Goal: Task Accomplishment & Management: Manage account settings

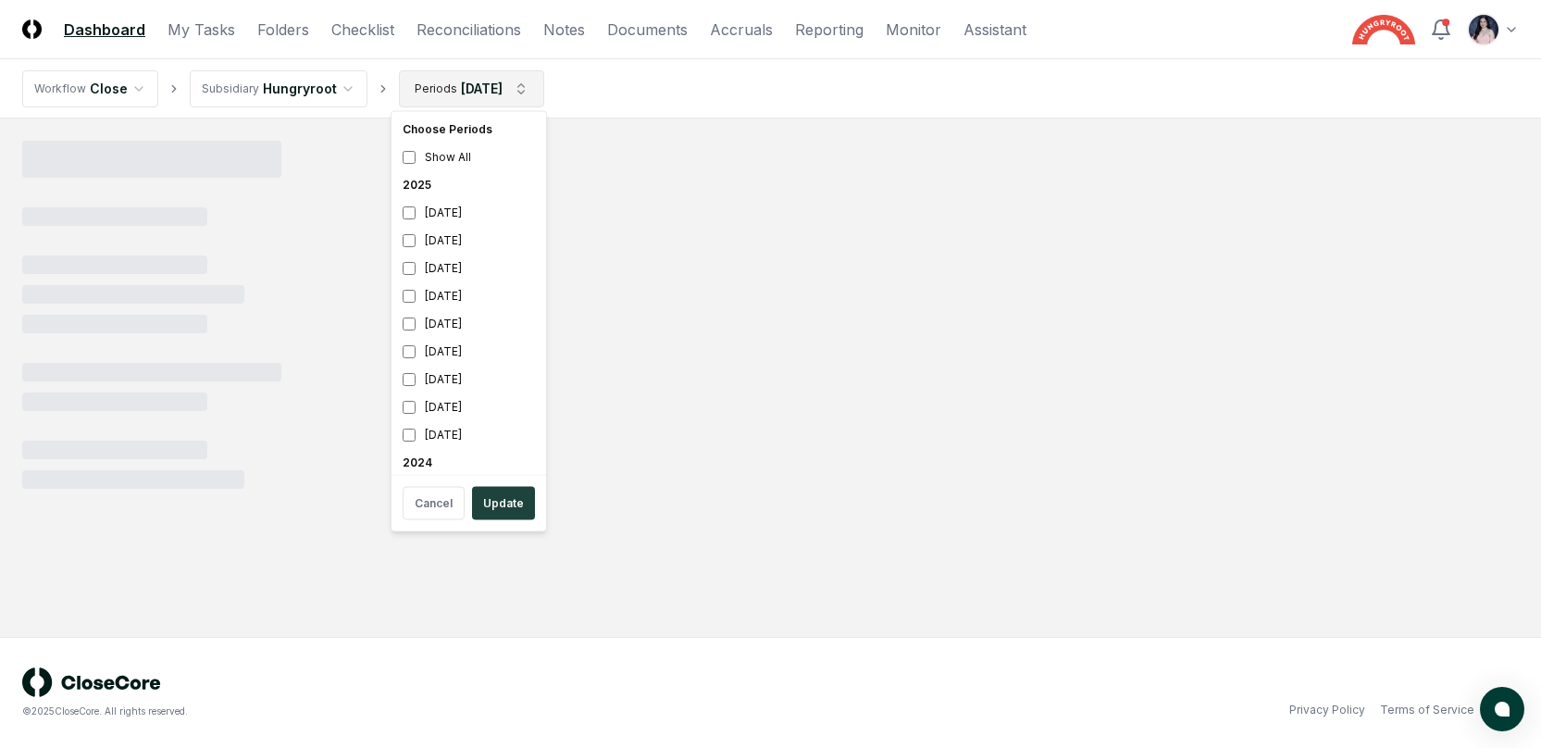
click at [465, 92] on html "CloseCore Dashboard My Tasks Folders Checklist Reconciliations Notes Documents …" at bounding box center [770, 374] width 1541 height 748
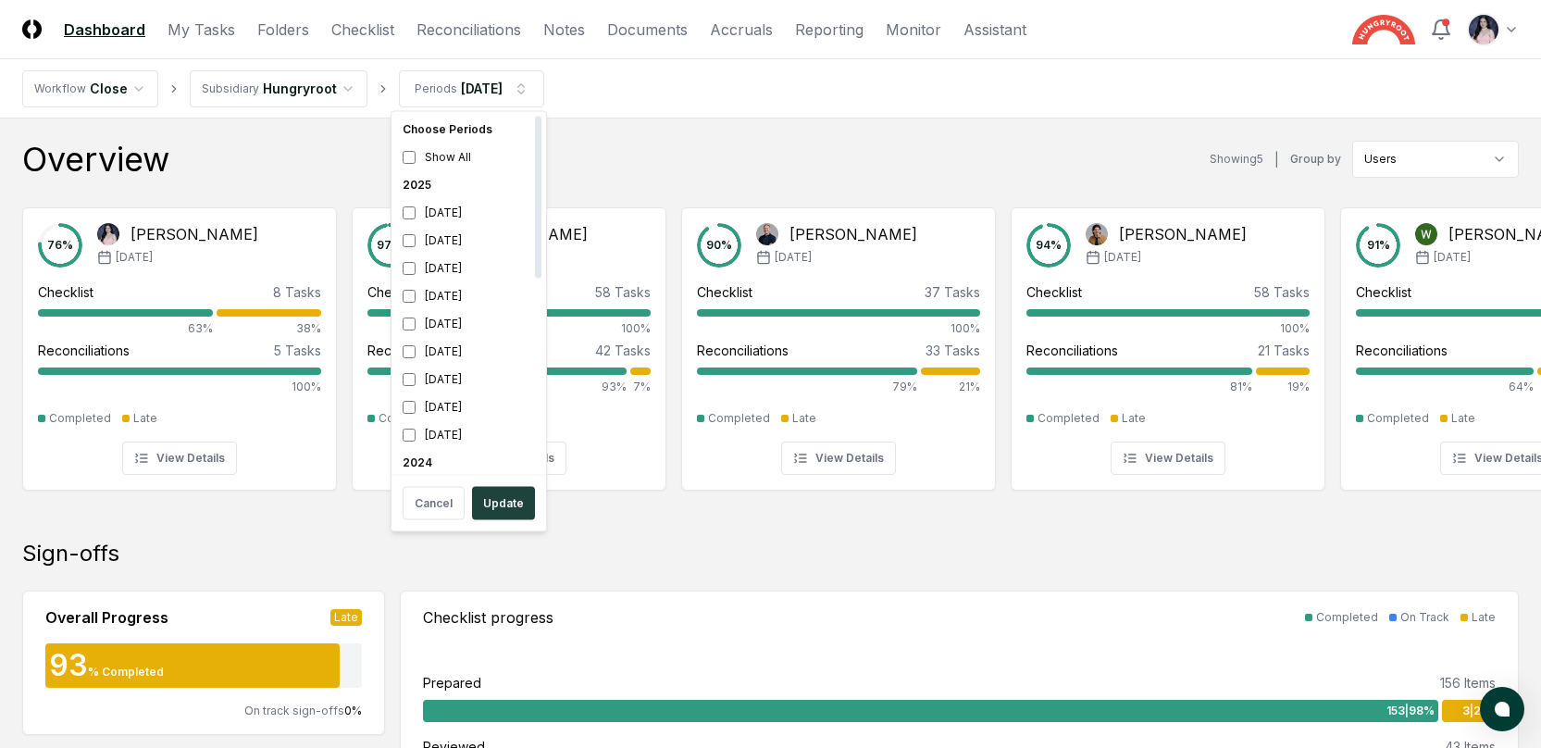
click at [487, 477] on div "Choose Periods Show All 2025 September 2025 August 2025 July 2025 June 2025 May…" at bounding box center [468, 321] width 156 height 421
click at [498, 507] on button "Update" at bounding box center [503, 503] width 63 height 33
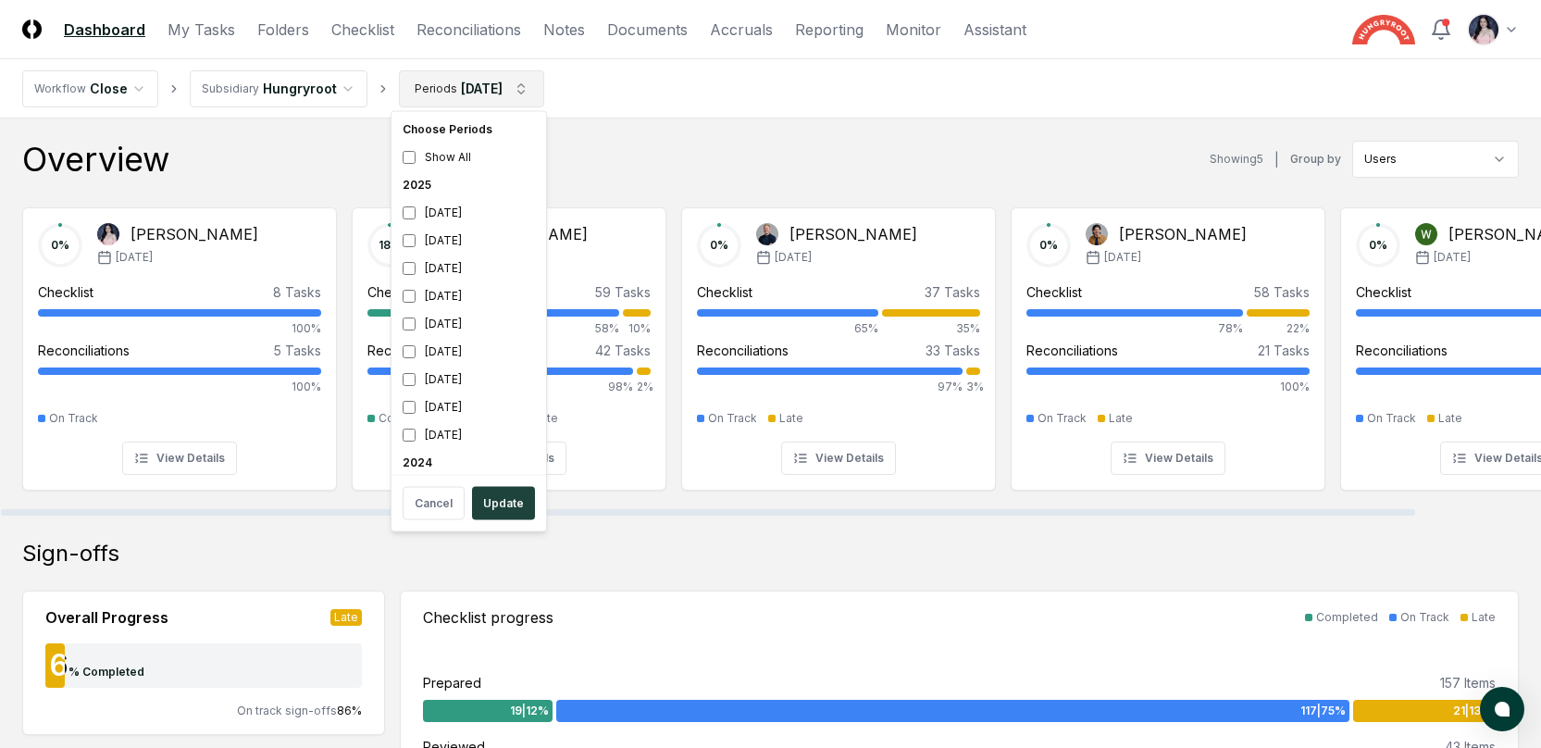
click at [432, 234] on div "[DATE]" at bounding box center [468, 241] width 147 height 28
click at [418, 269] on div "[DATE]" at bounding box center [468, 268] width 147 height 28
click at [496, 493] on button "Update" at bounding box center [503, 503] width 63 height 33
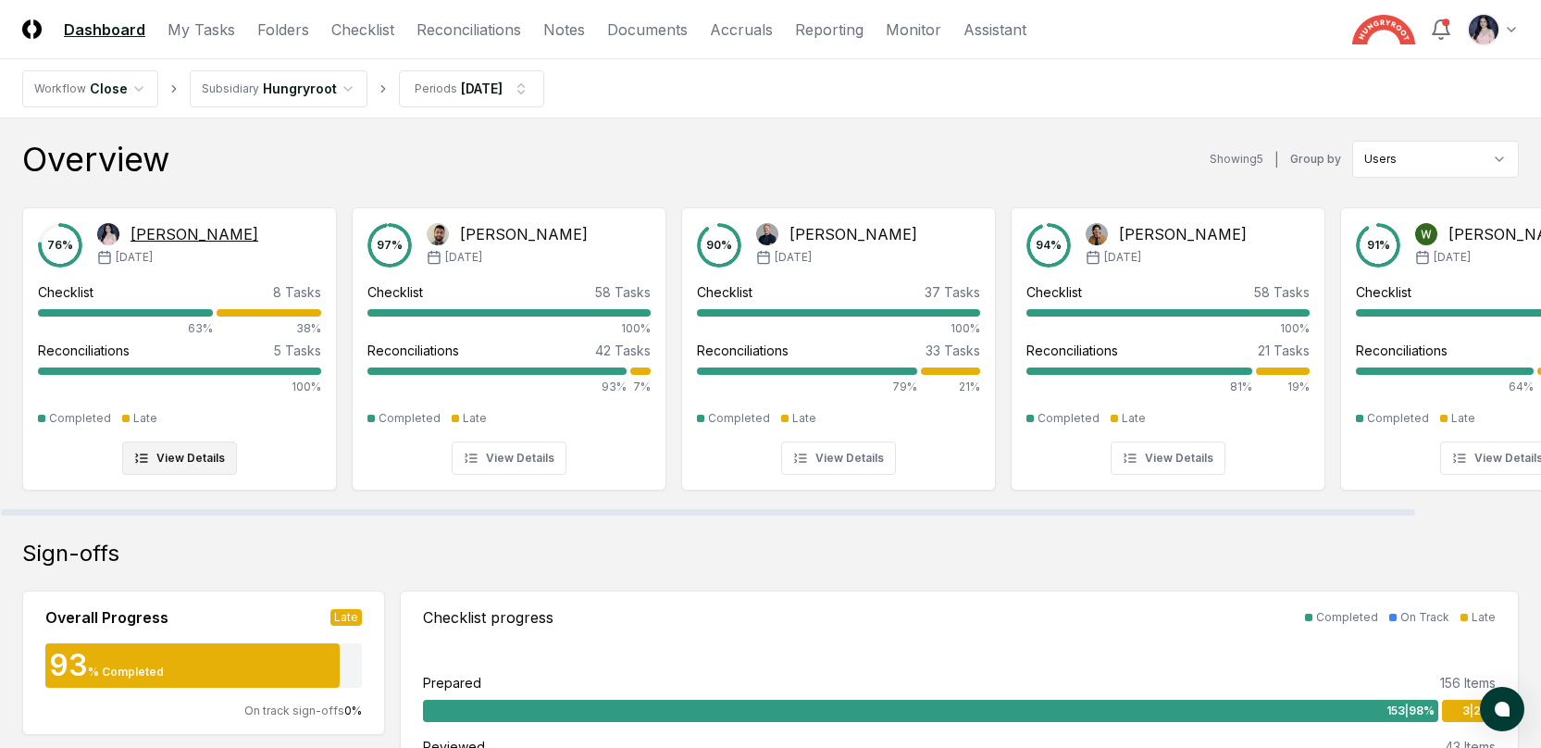
click at [62, 242] on div "76 %" at bounding box center [60, 245] width 44 height 44
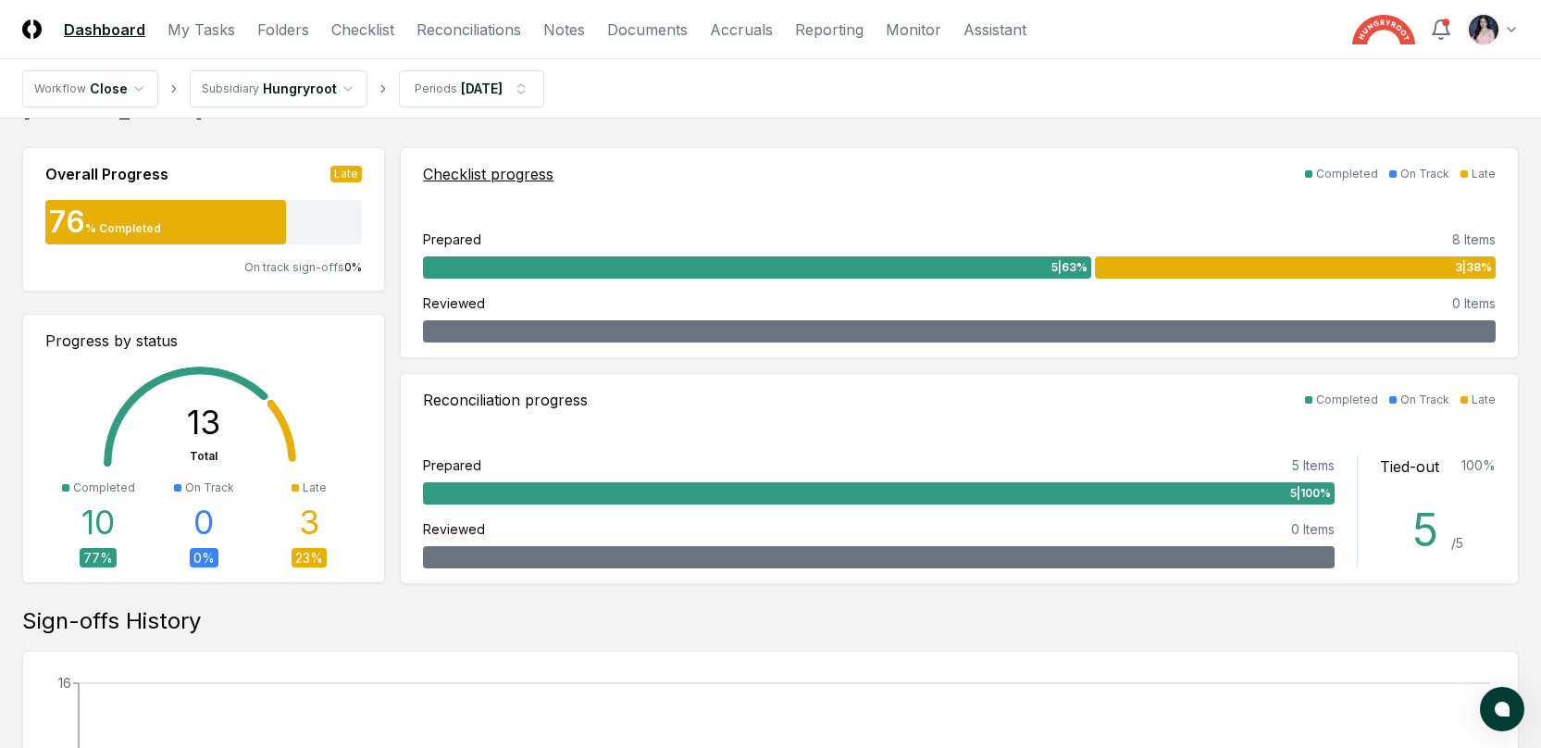
scroll to position [98, 0]
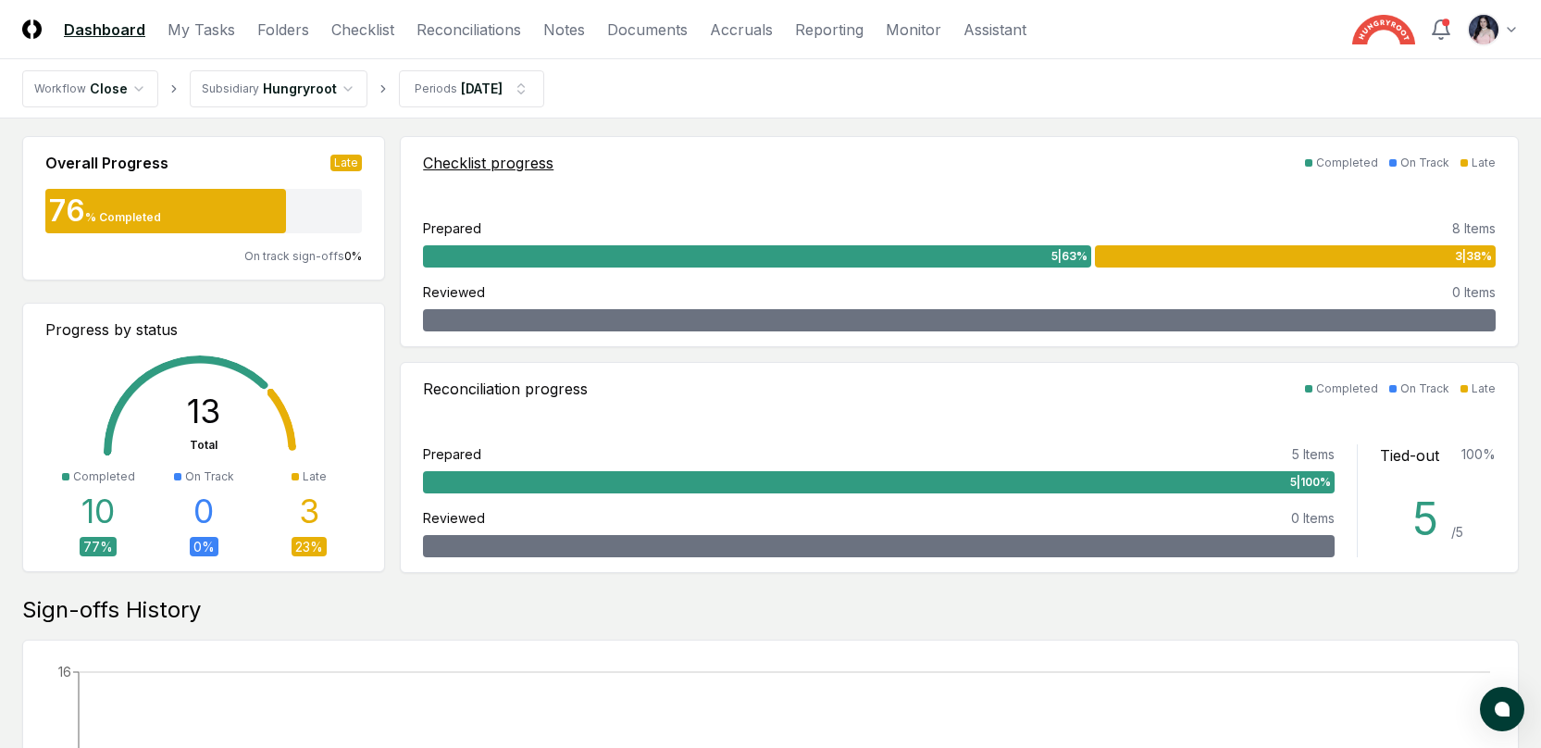
click at [1468, 254] on span "3 | 38 %" at bounding box center [1473, 256] width 37 height 17
click at [1431, 254] on div "3 | 38 %" at bounding box center [1295, 256] width 401 height 22
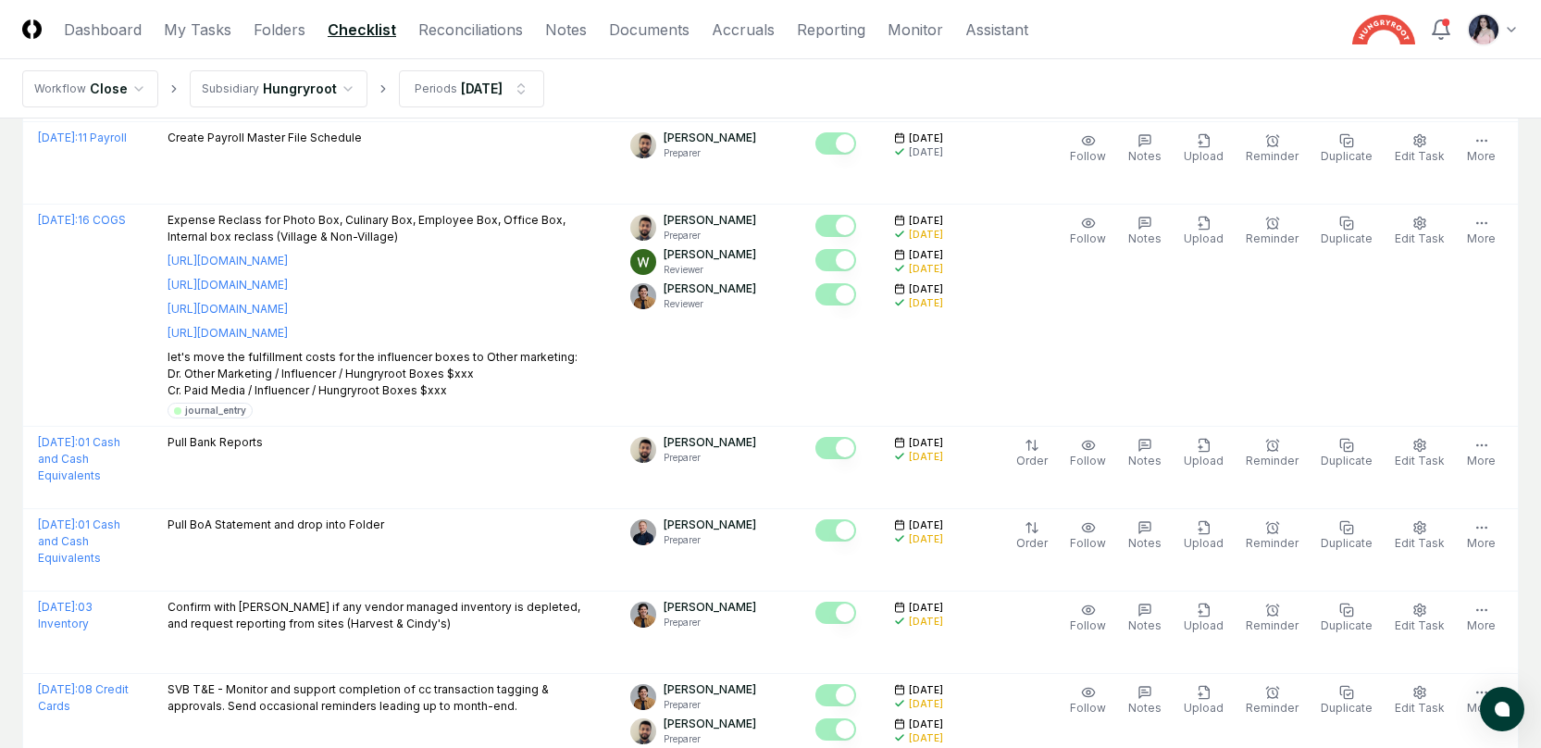
scroll to position [1660, 0]
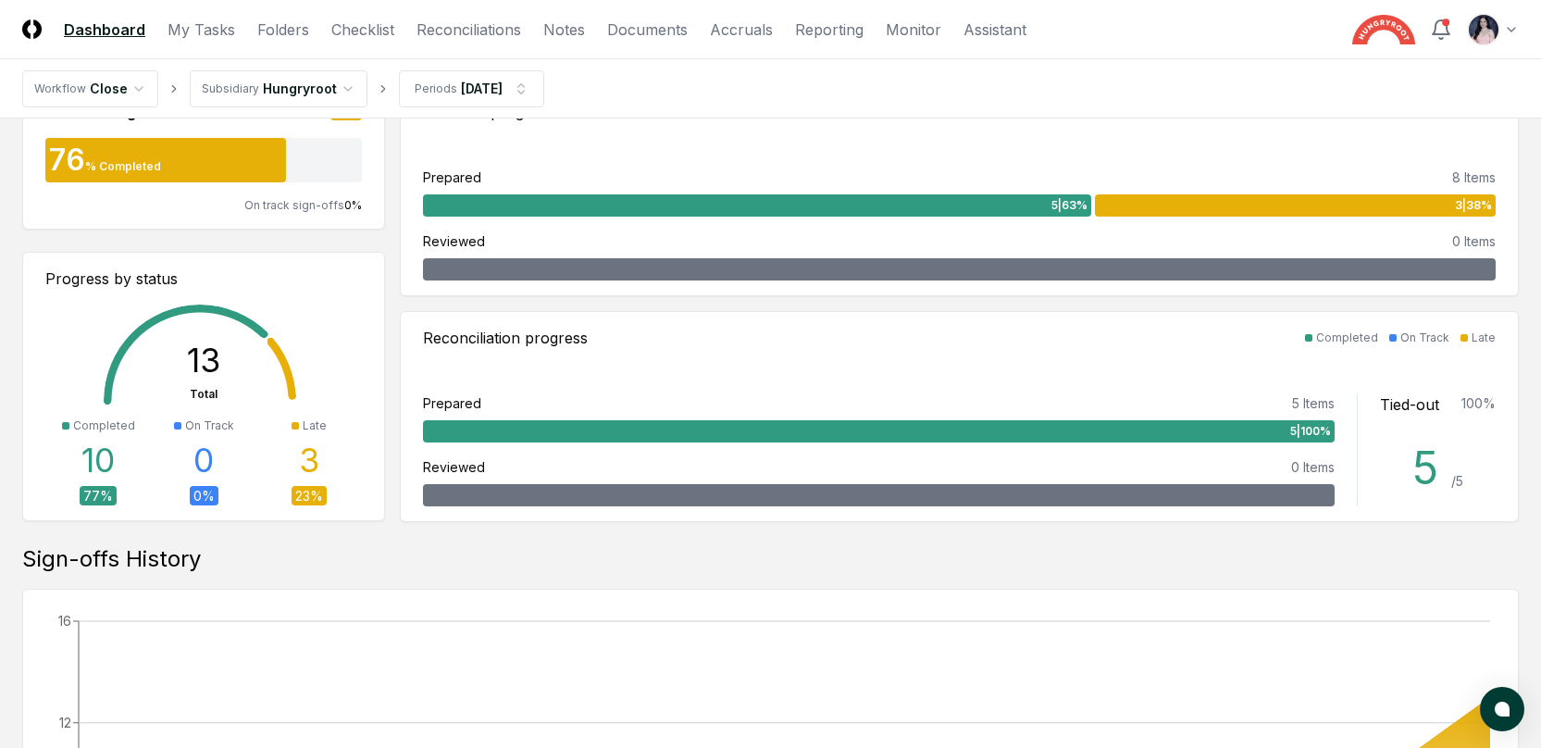
scroll to position [156, 0]
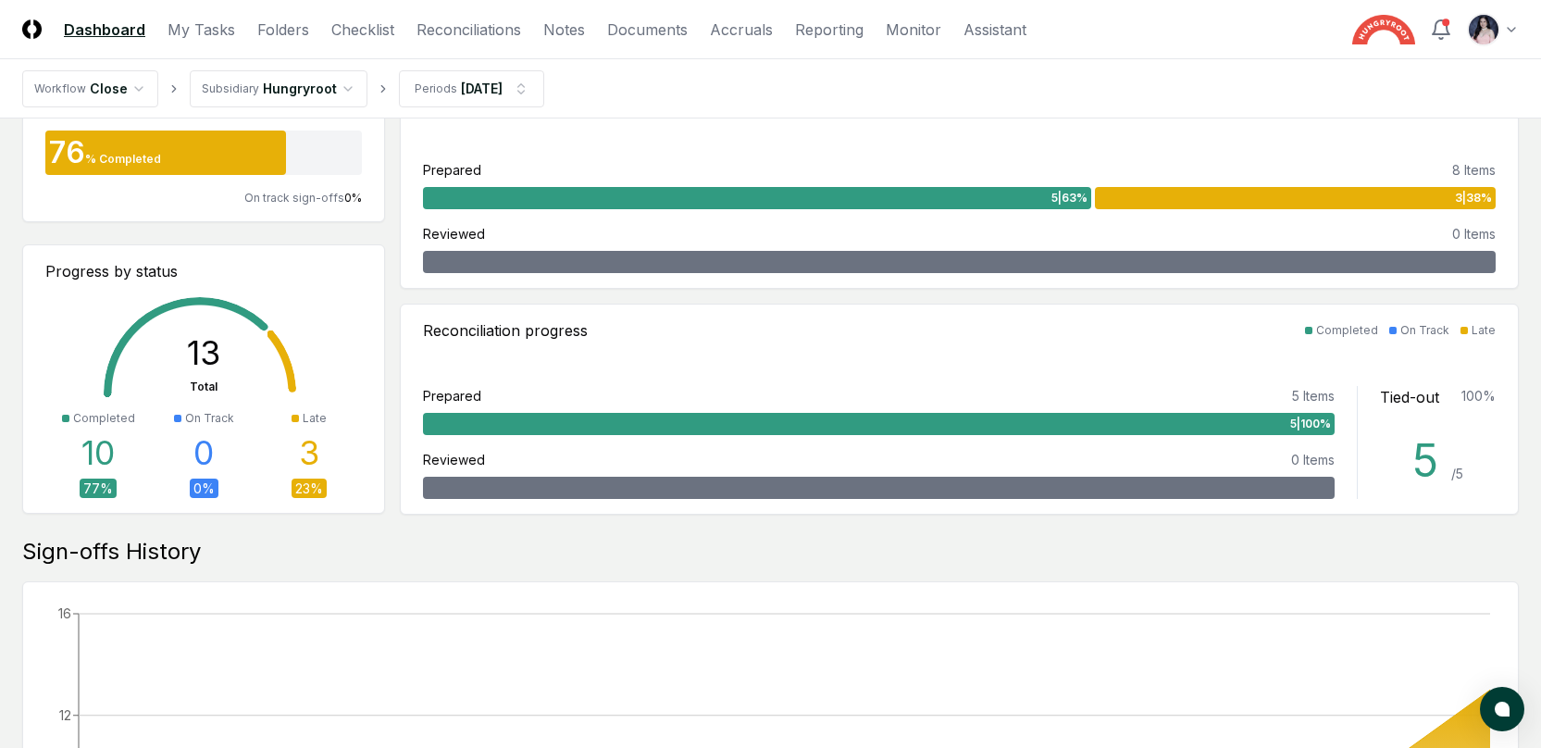
click at [310, 447] on div "3" at bounding box center [309, 452] width 20 height 37
click at [308, 483] on div "23 %" at bounding box center [308, 487] width 35 height 19
click at [309, 418] on div "Late" at bounding box center [315, 418] width 24 height 17
click at [294, 418] on div at bounding box center [294, 418] width 7 height 7
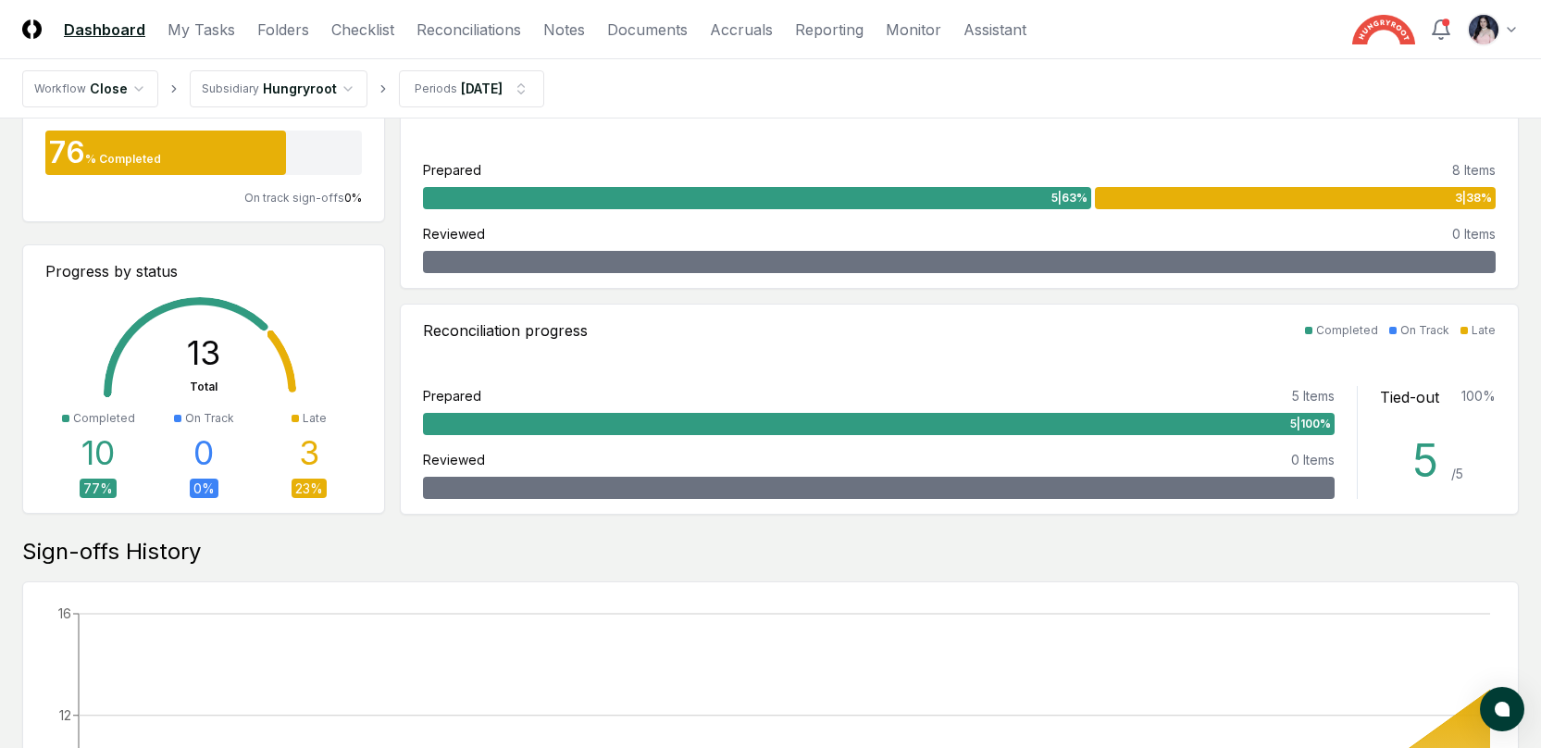
click at [294, 418] on div at bounding box center [294, 418] width 7 height 7
click at [1394, 190] on div "3 | 38 %" at bounding box center [1295, 198] width 401 height 22
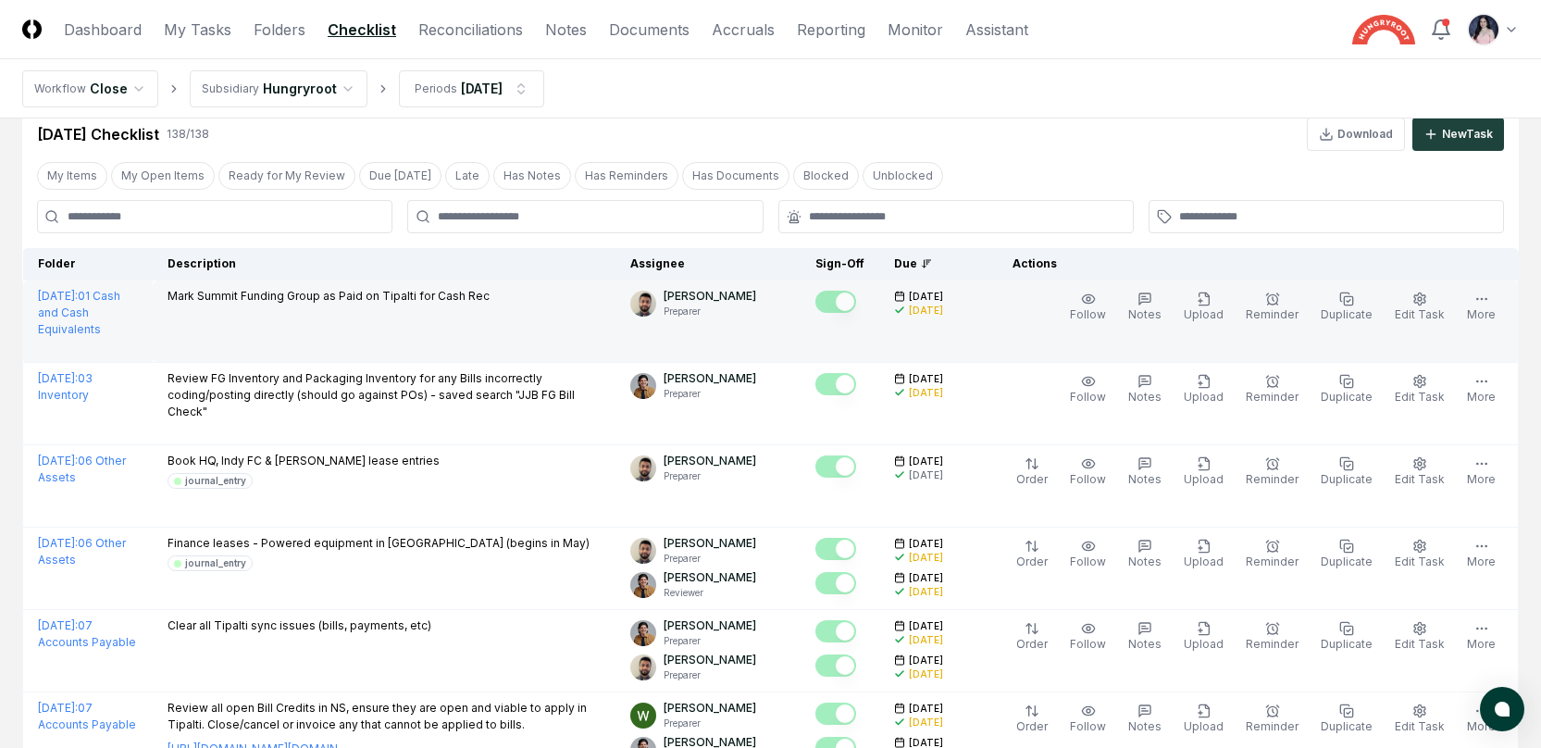
scroll to position [39, 0]
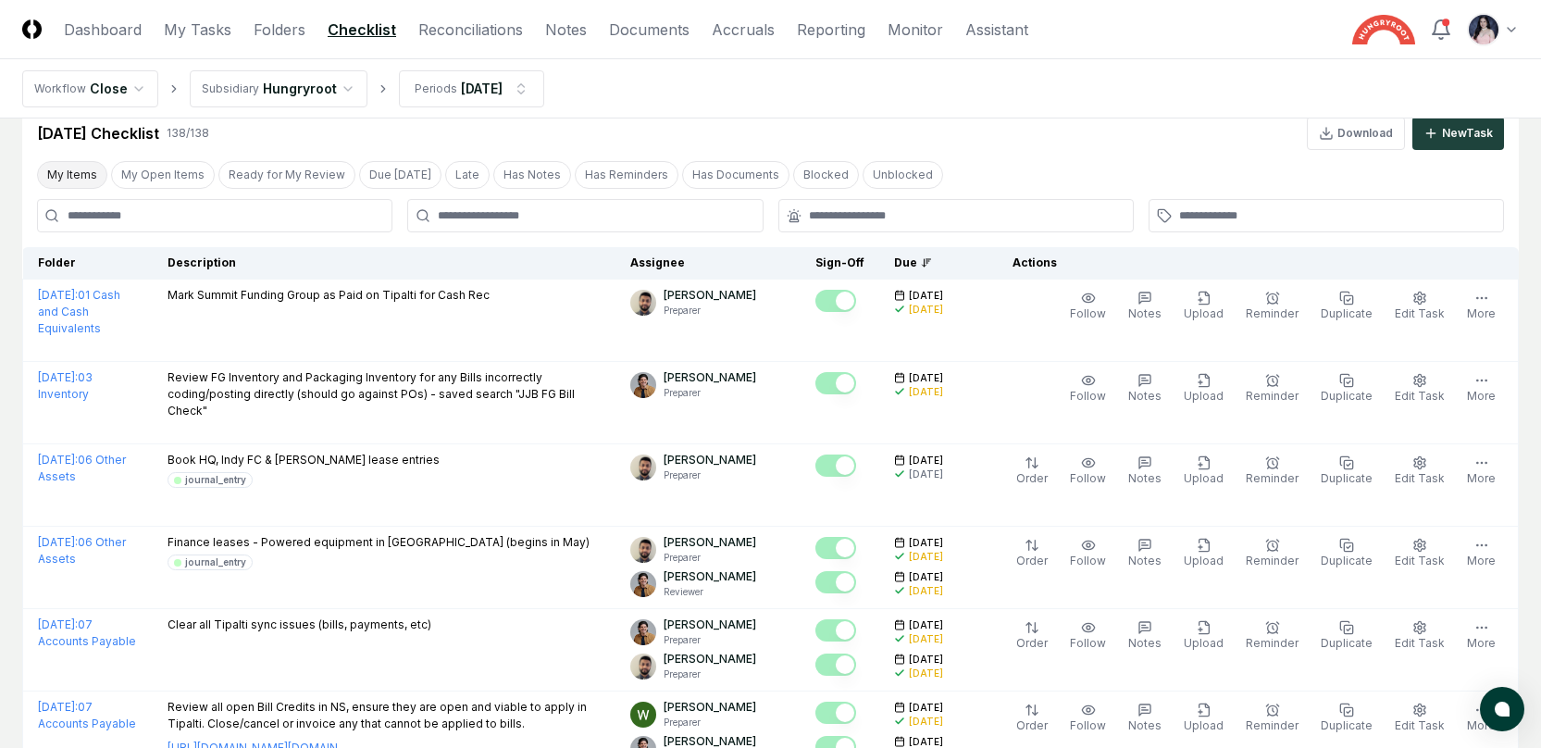
click at [67, 178] on button "My Items" at bounding box center [72, 175] width 70 height 28
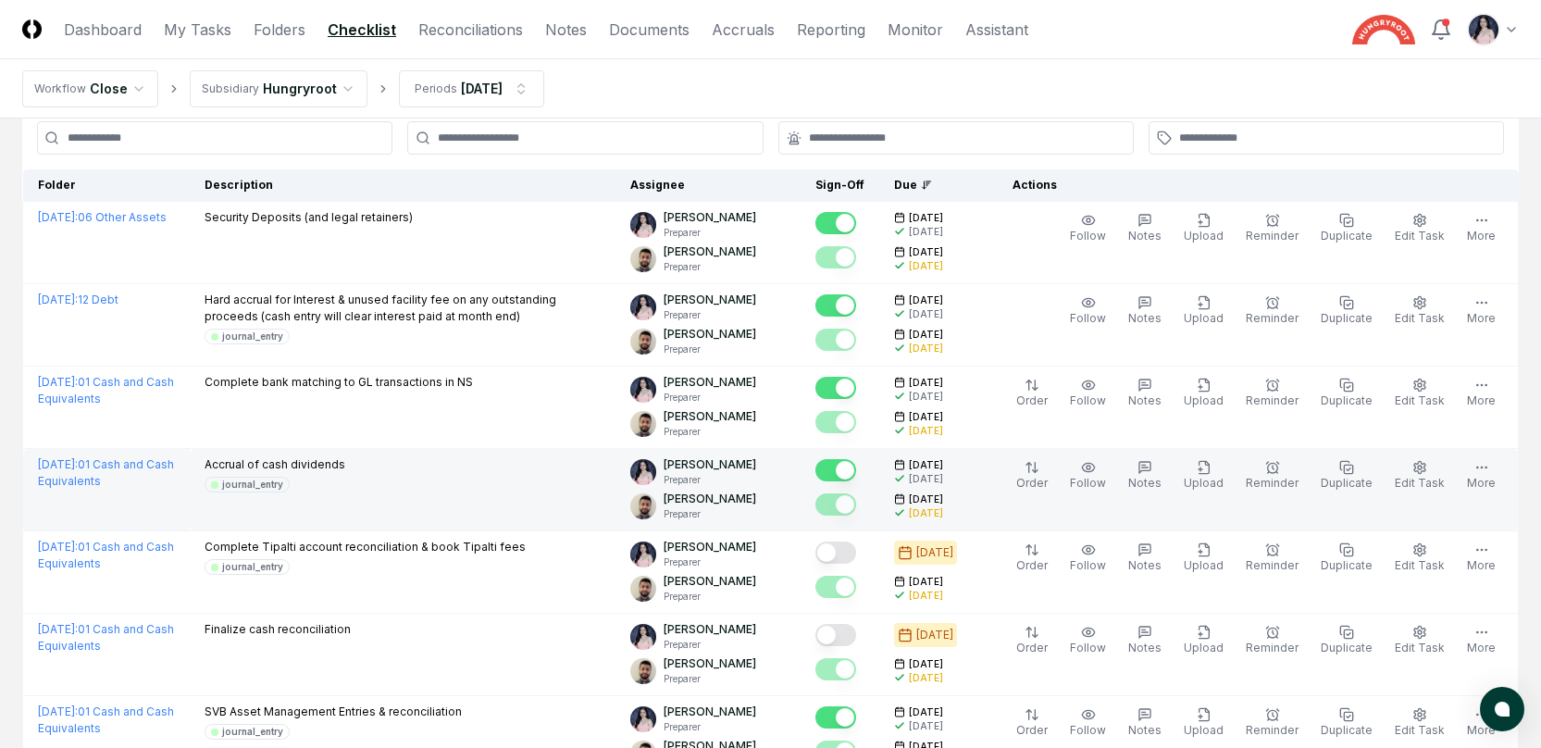
scroll to position [118, 0]
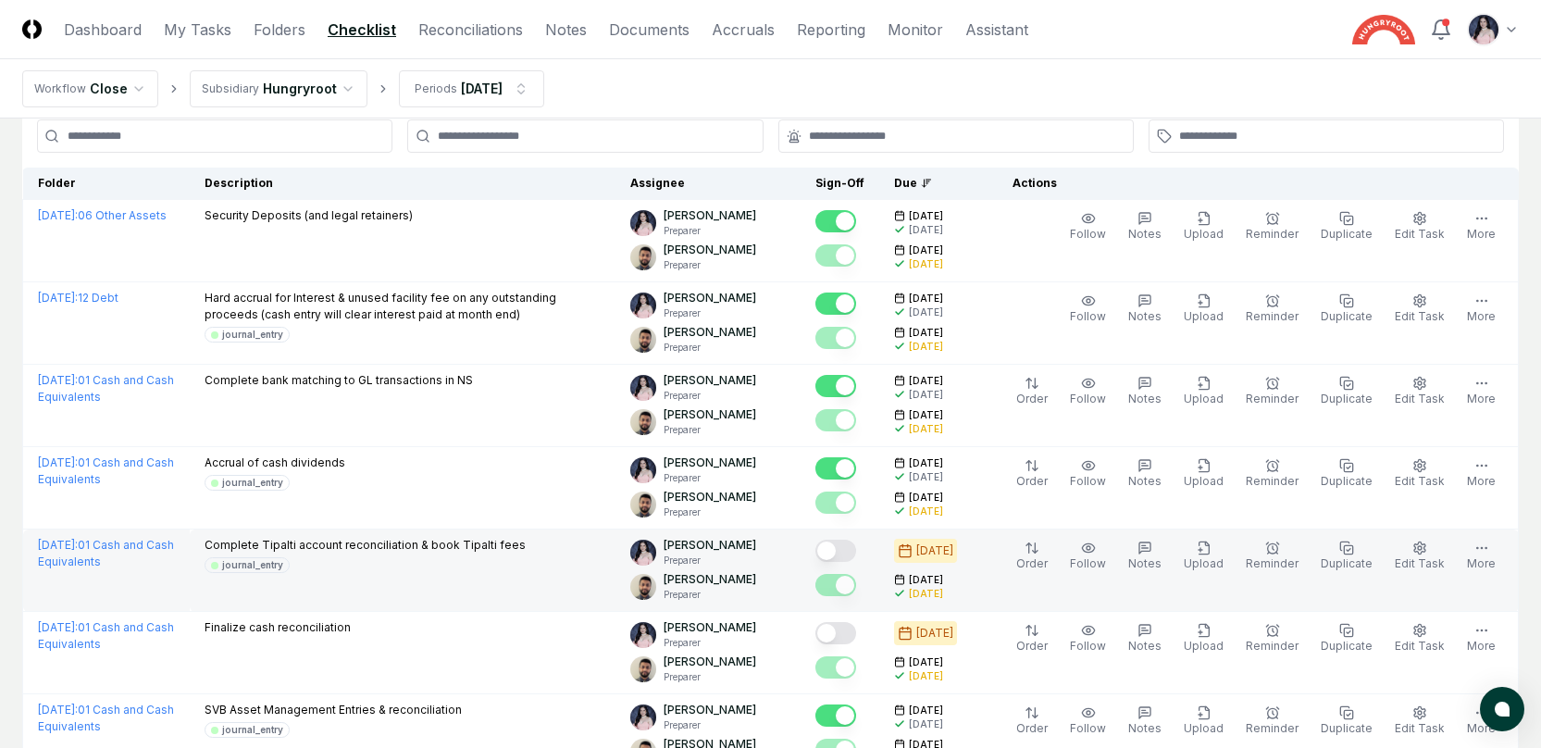
click at [850, 548] on button "Mark complete" at bounding box center [835, 550] width 41 height 22
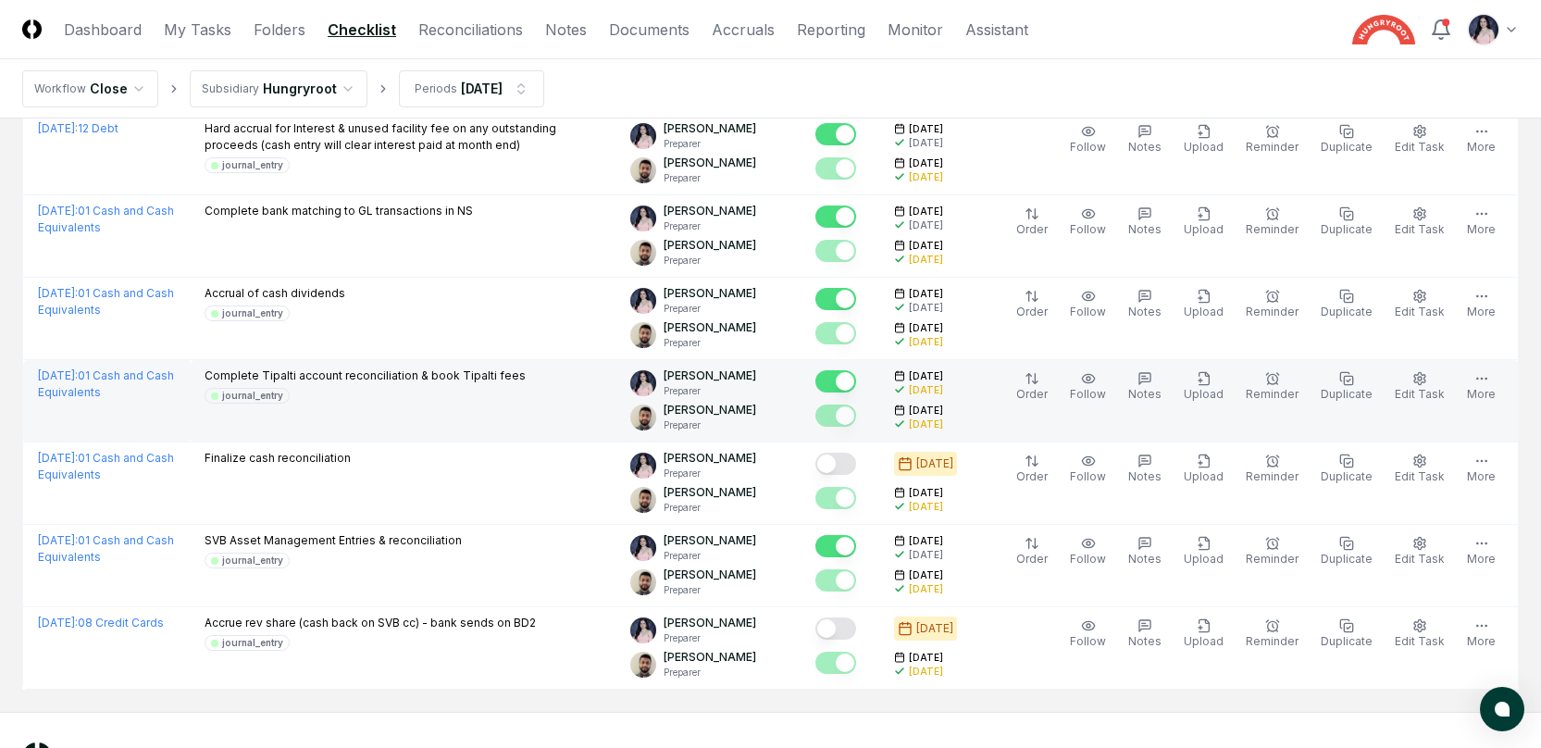
scroll to position [296, 0]
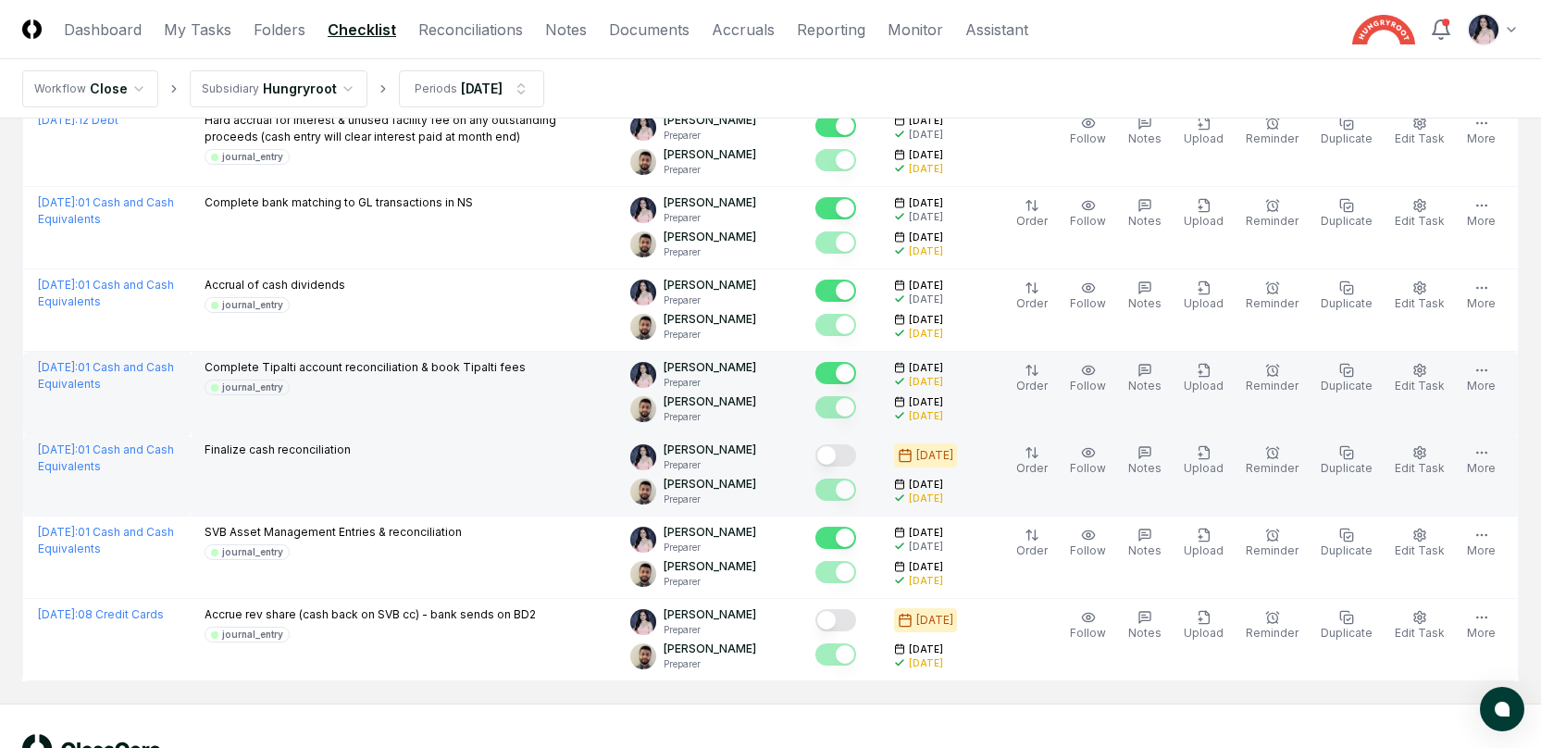
click at [839, 454] on button "Mark complete" at bounding box center [835, 455] width 41 height 22
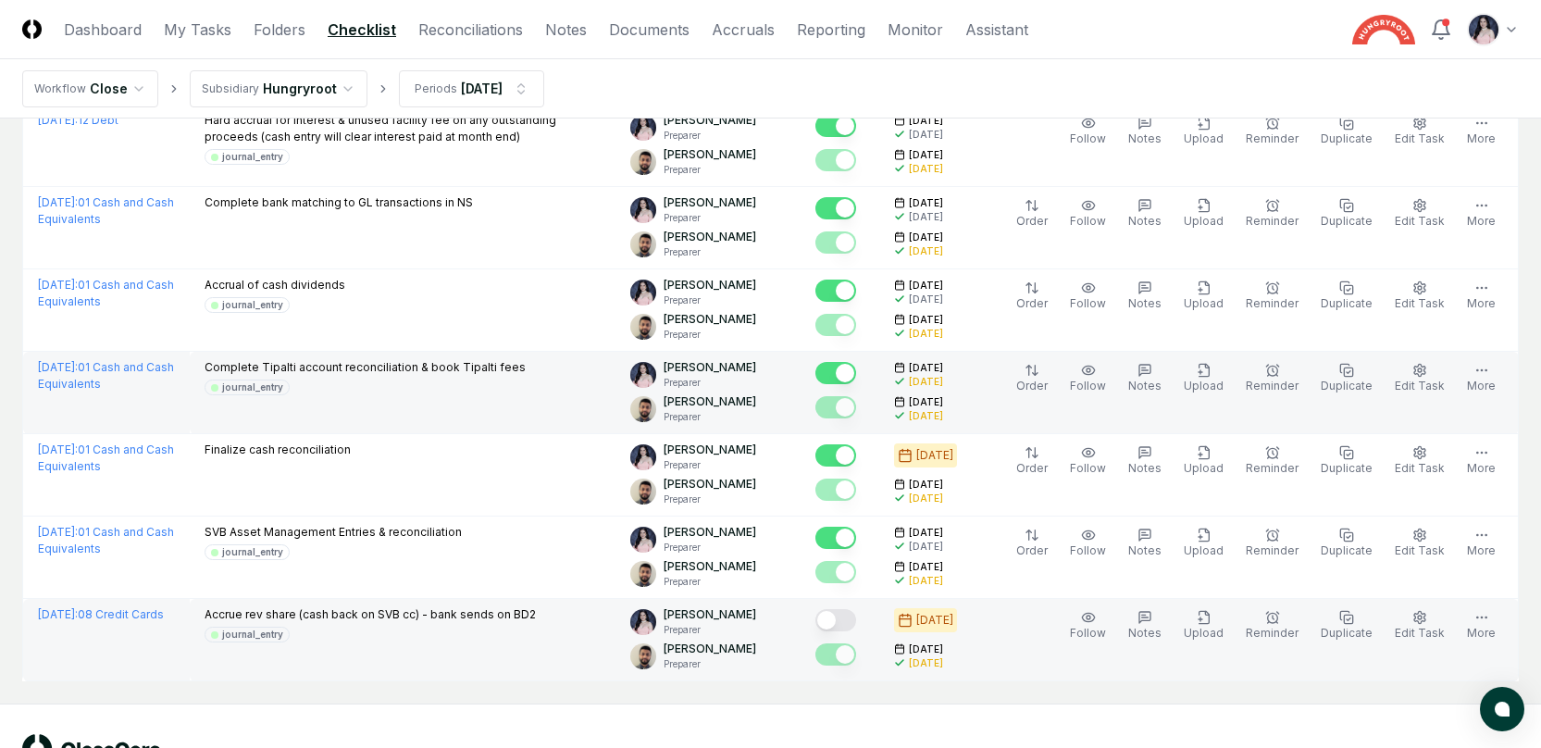
click at [853, 608] on div at bounding box center [839, 621] width 49 height 31
click at [856, 621] on button "Mark complete" at bounding box center [835, 620] width 41 height 22
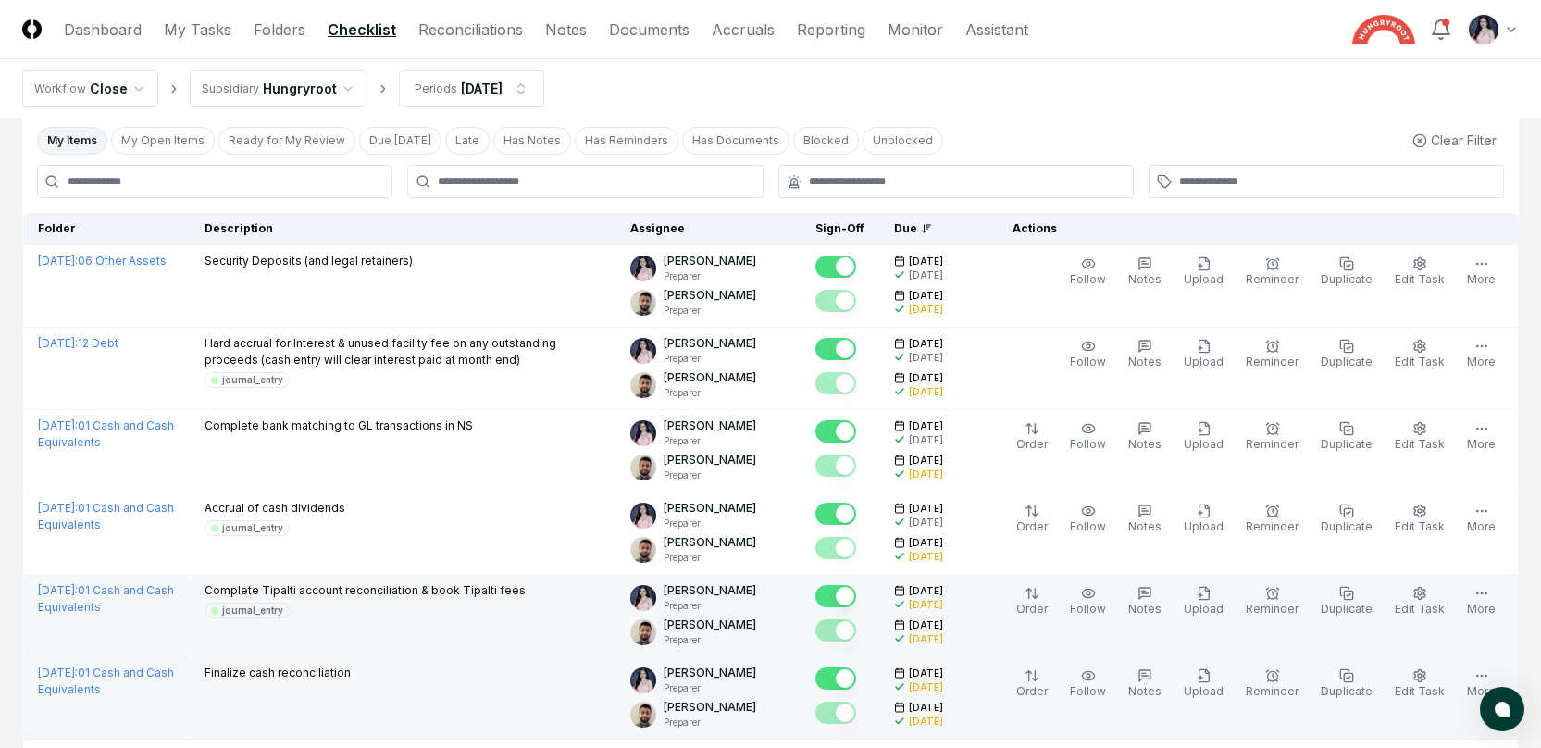
scroll to position [0, 0]
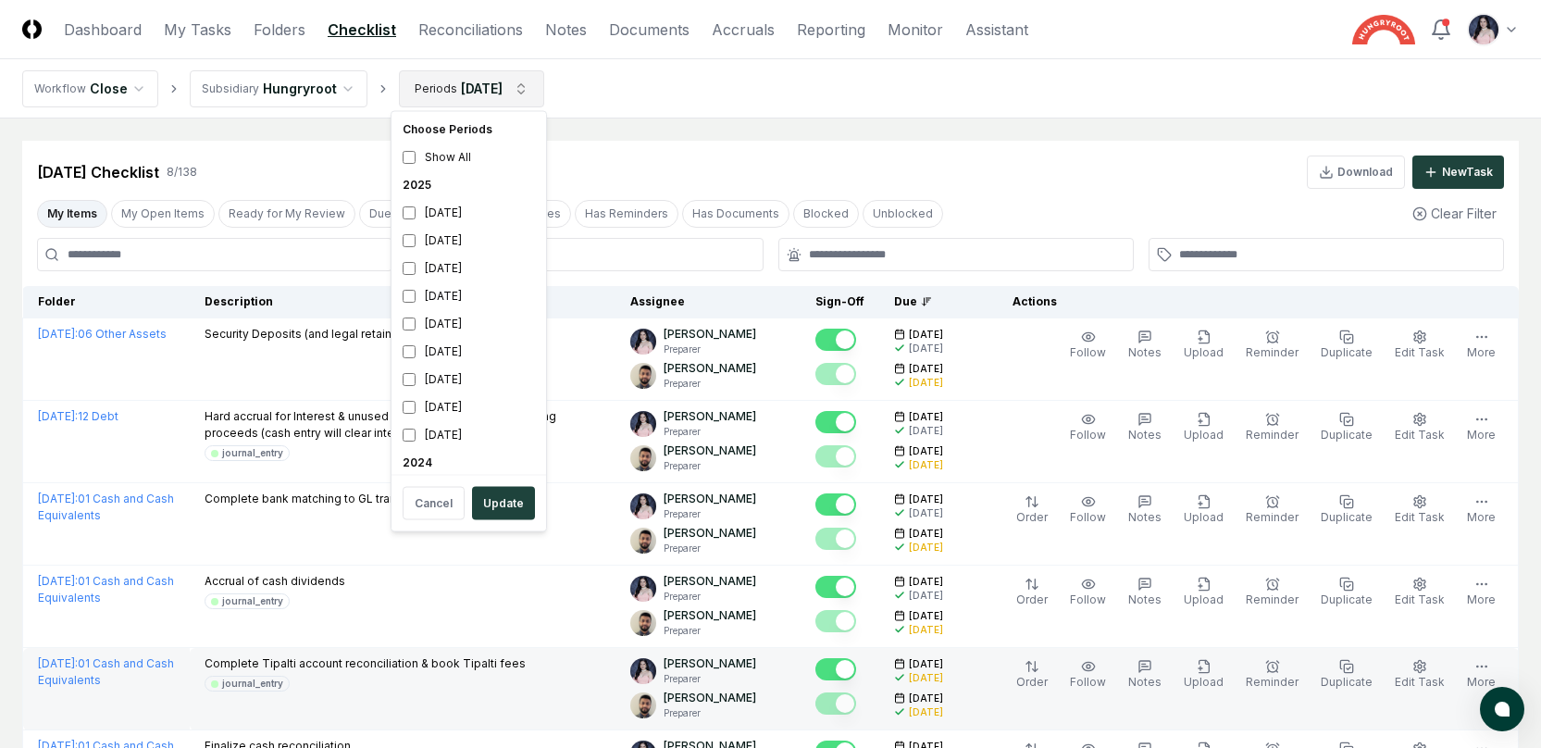
click at [440, 89] on html "CloseCore Dashboard My Tasks Folders Checklist Reconciliations Notes Documents …" at bounding box center [770, 555] width 1541 height 1110
click at [505, 497] on button "Update" at bounding box center [503, 503] width 63 height 33
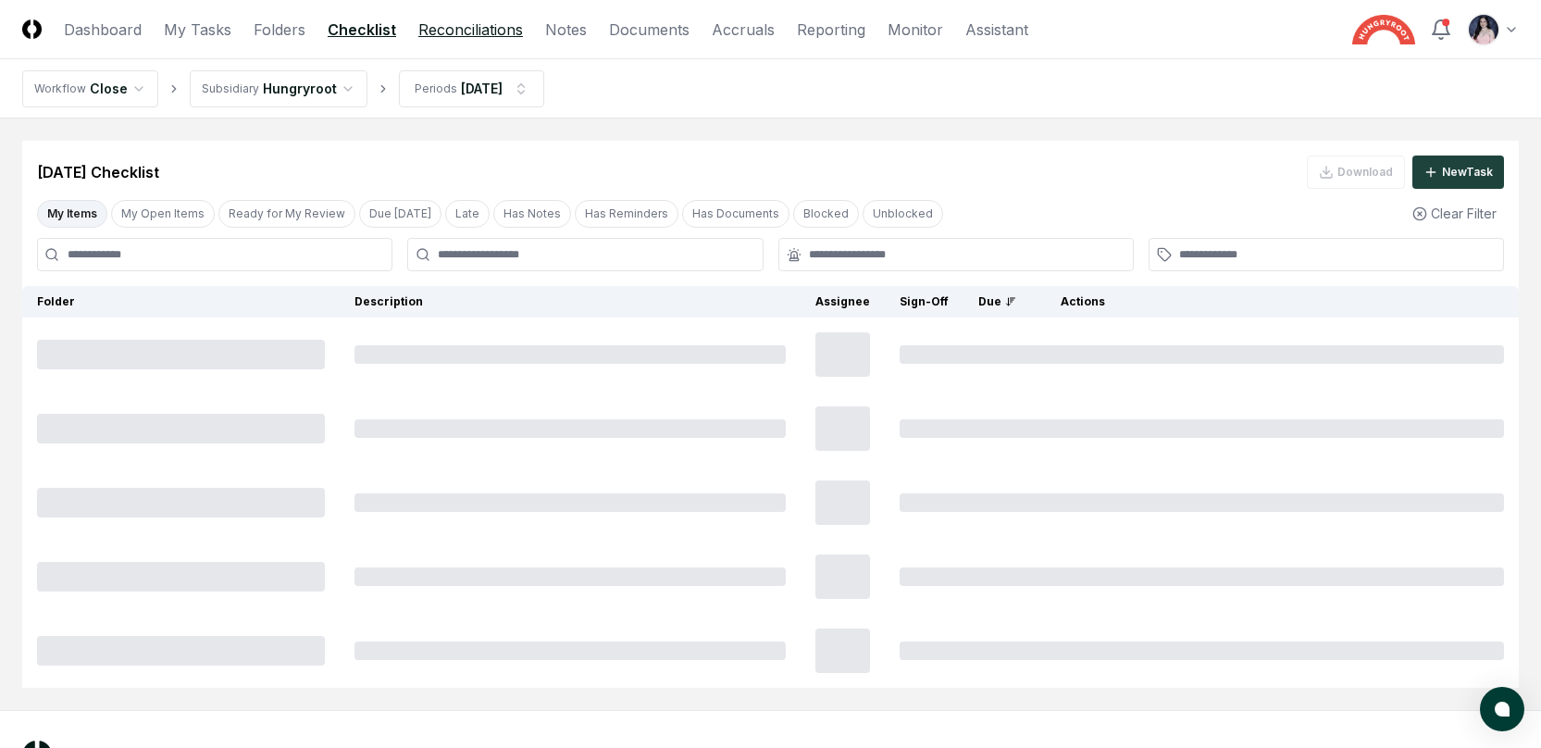
click at [464, 26] on link "Reconciliations" at bounding box center [470, 30] width 105 height 22
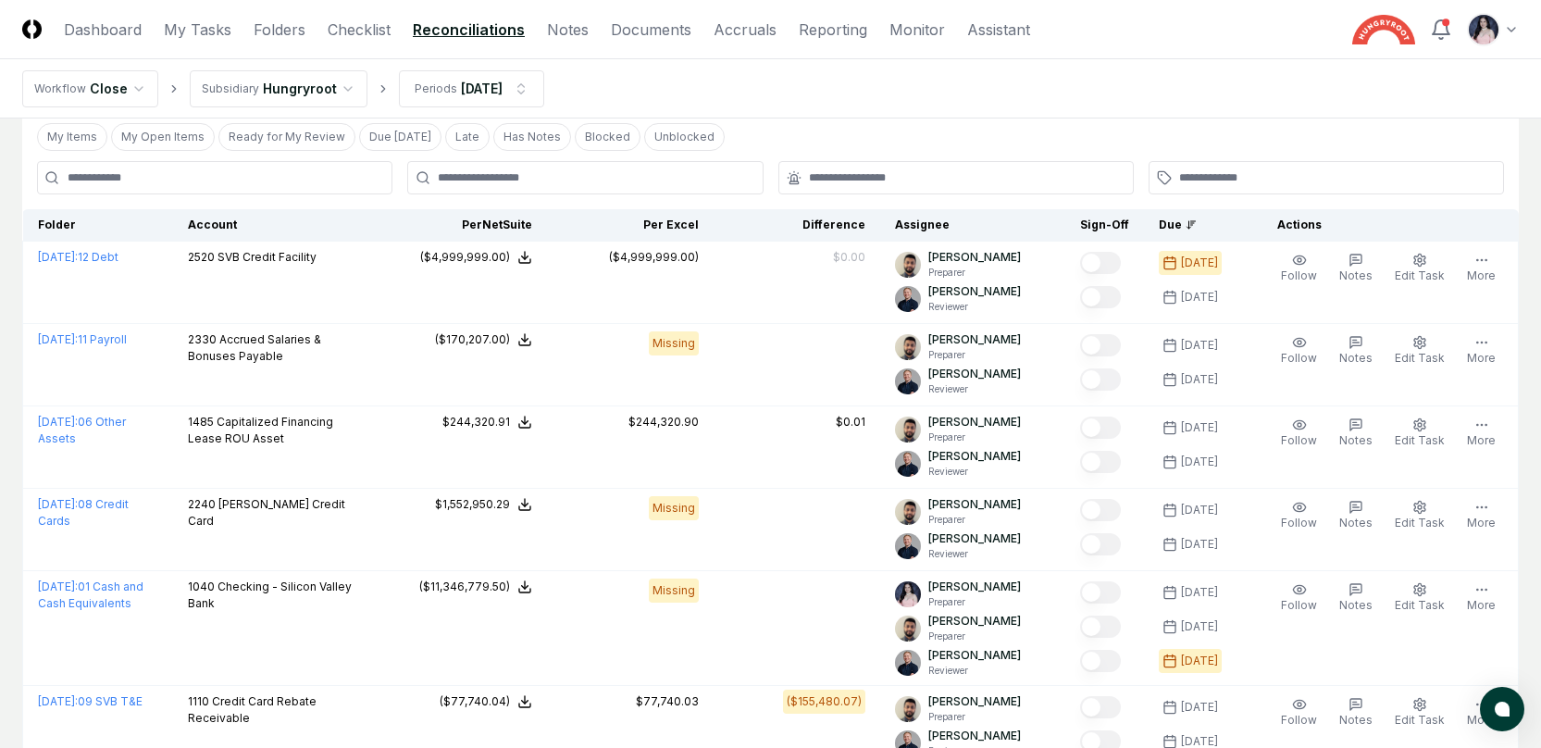
scroll to position [90, 0]
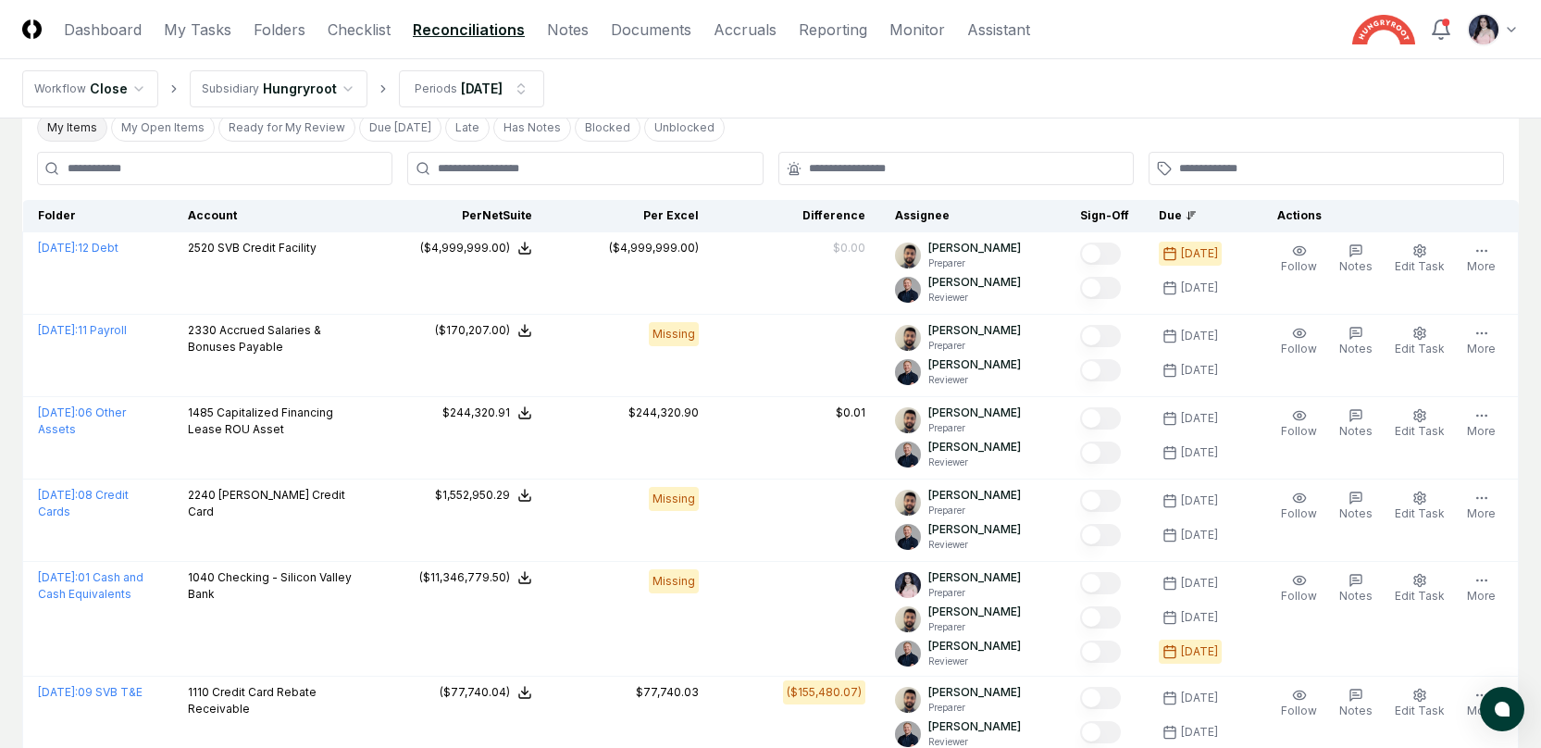
click at [90, 131] on button "My Items" at bounding box center [72, 128] width 70 height 28
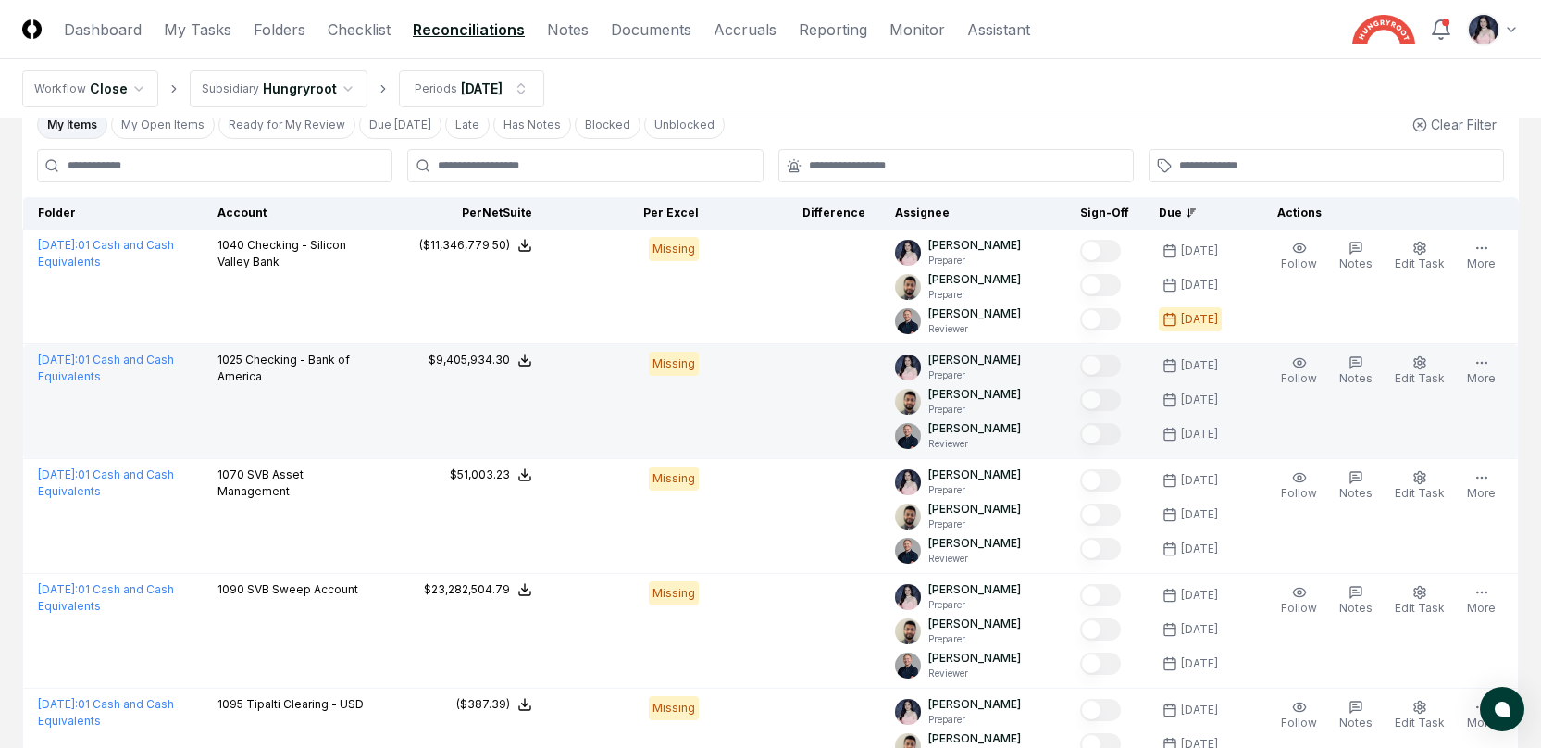
scroll to position [95, 0]
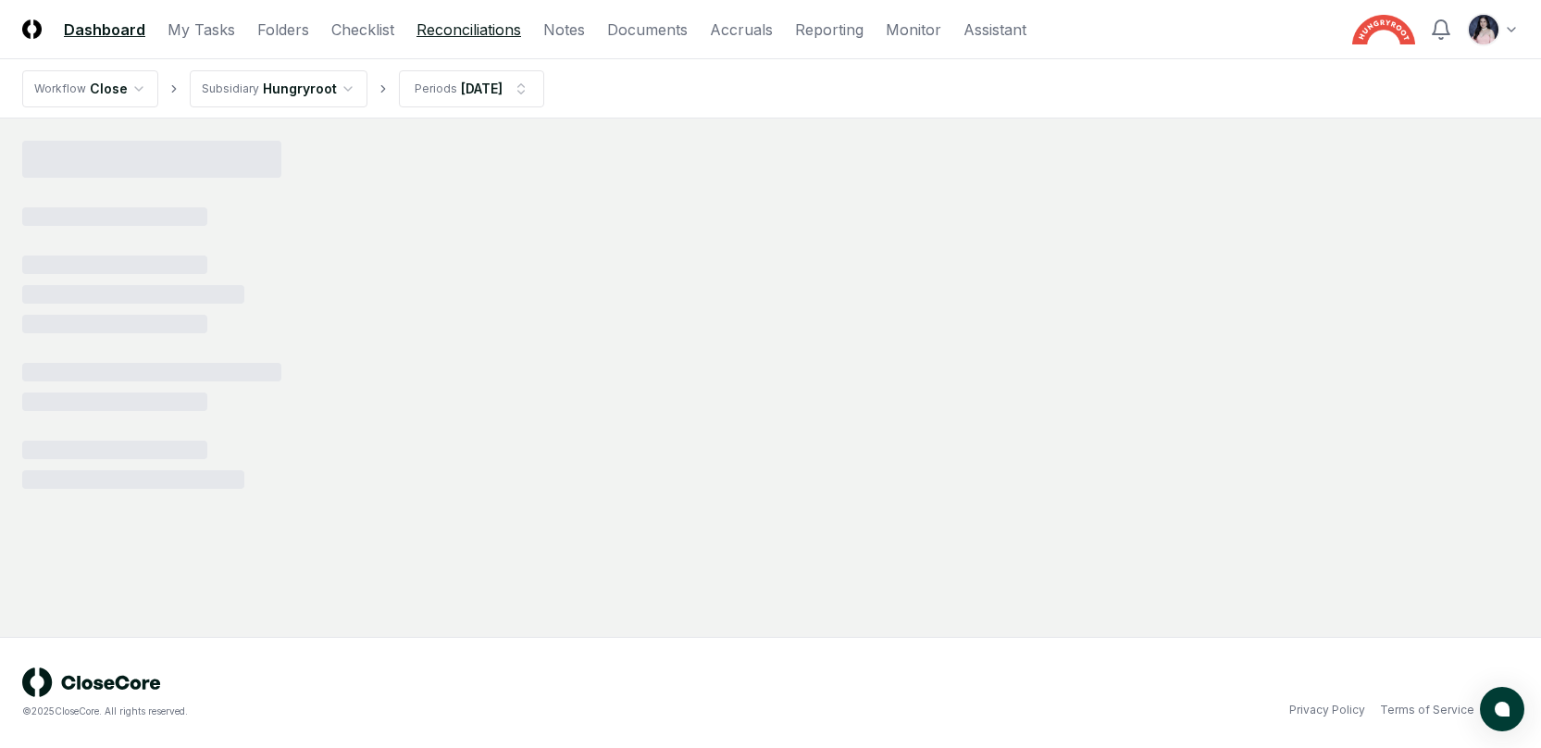
click at [470, 28] on link "Reconciliations" at bounding box center [468, 30] width 105 height 22
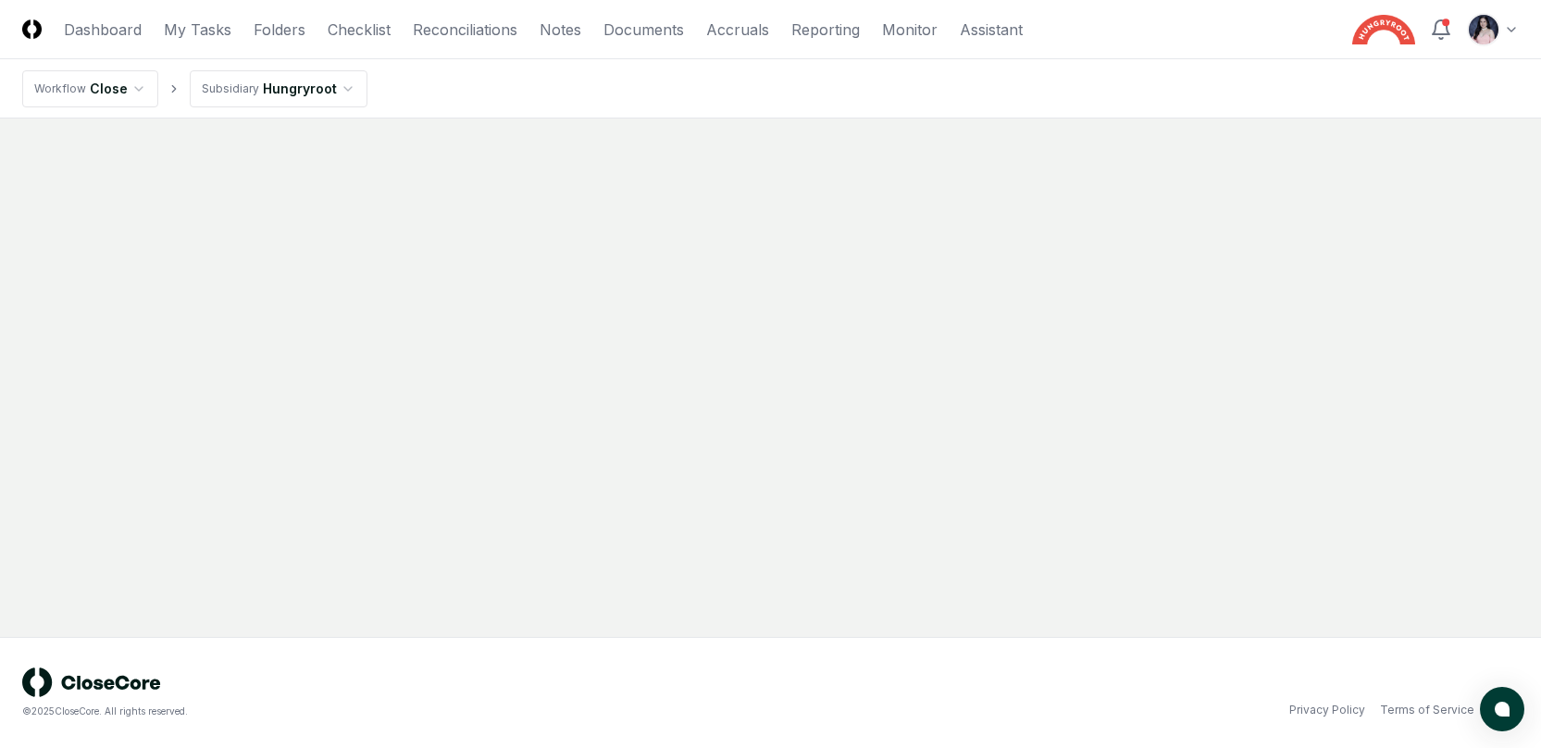
click at [450, 81] on nav "Workflow Close Subsidiary Hungryroot" at bounding box center [770, 88] width 1541 height 59
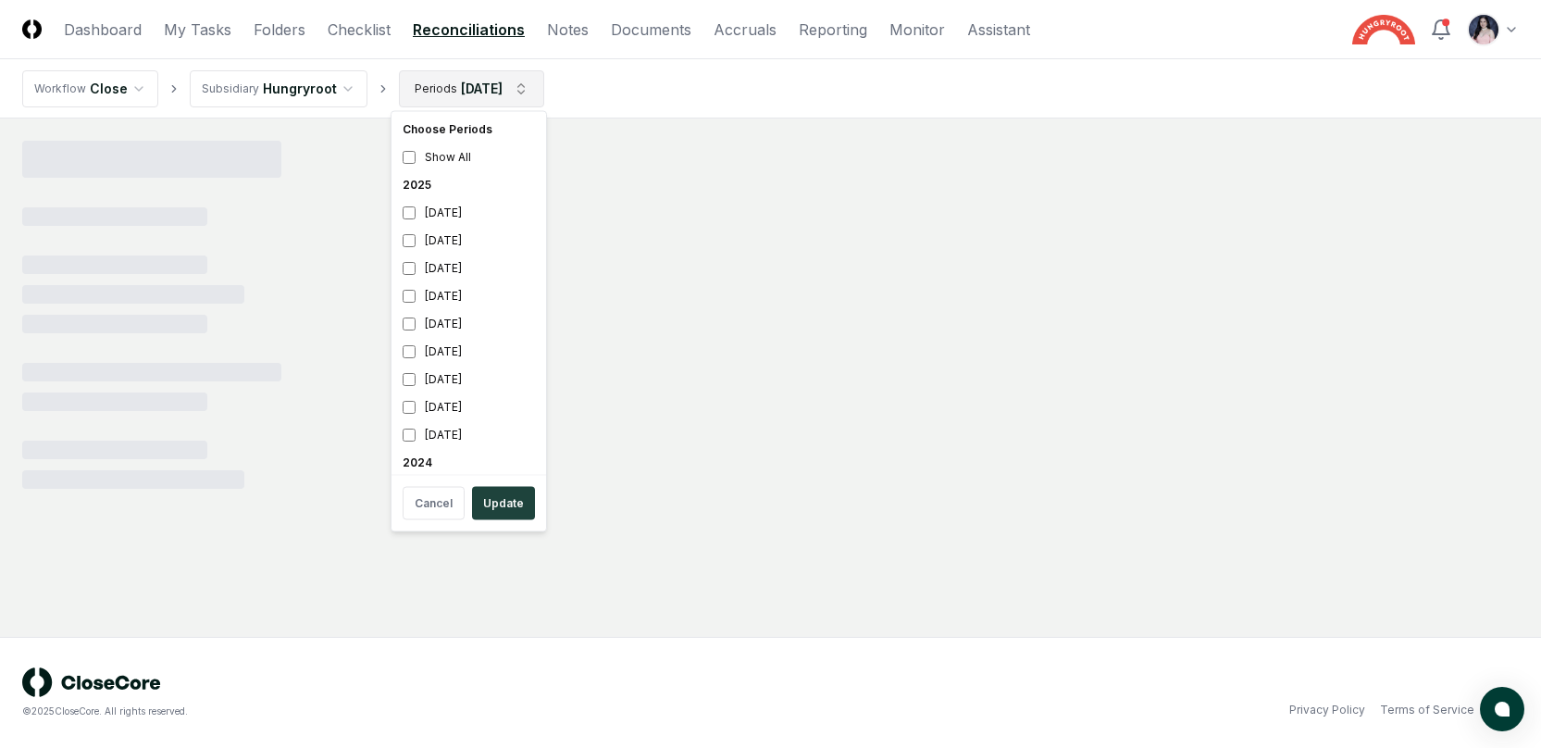
click at [431, 85] on html "CloseCore Dashboard My Tasks Folders Checklist Reconciliations Notes Documents …" at bounding box center [770, 374] width 1541 height 748
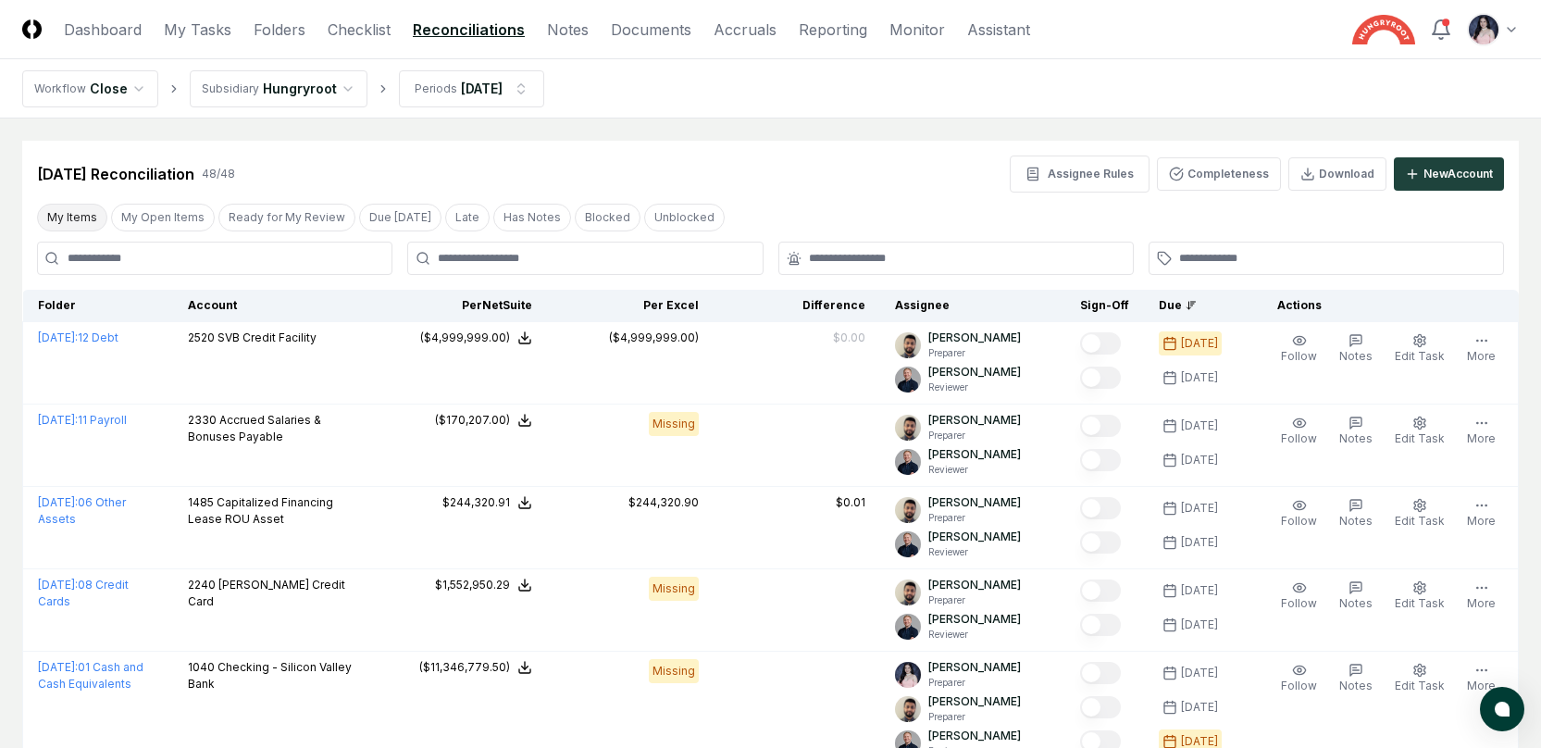
click at [75, 219] on button "My Items" at bounding box center [72, 218] width 70 height 28
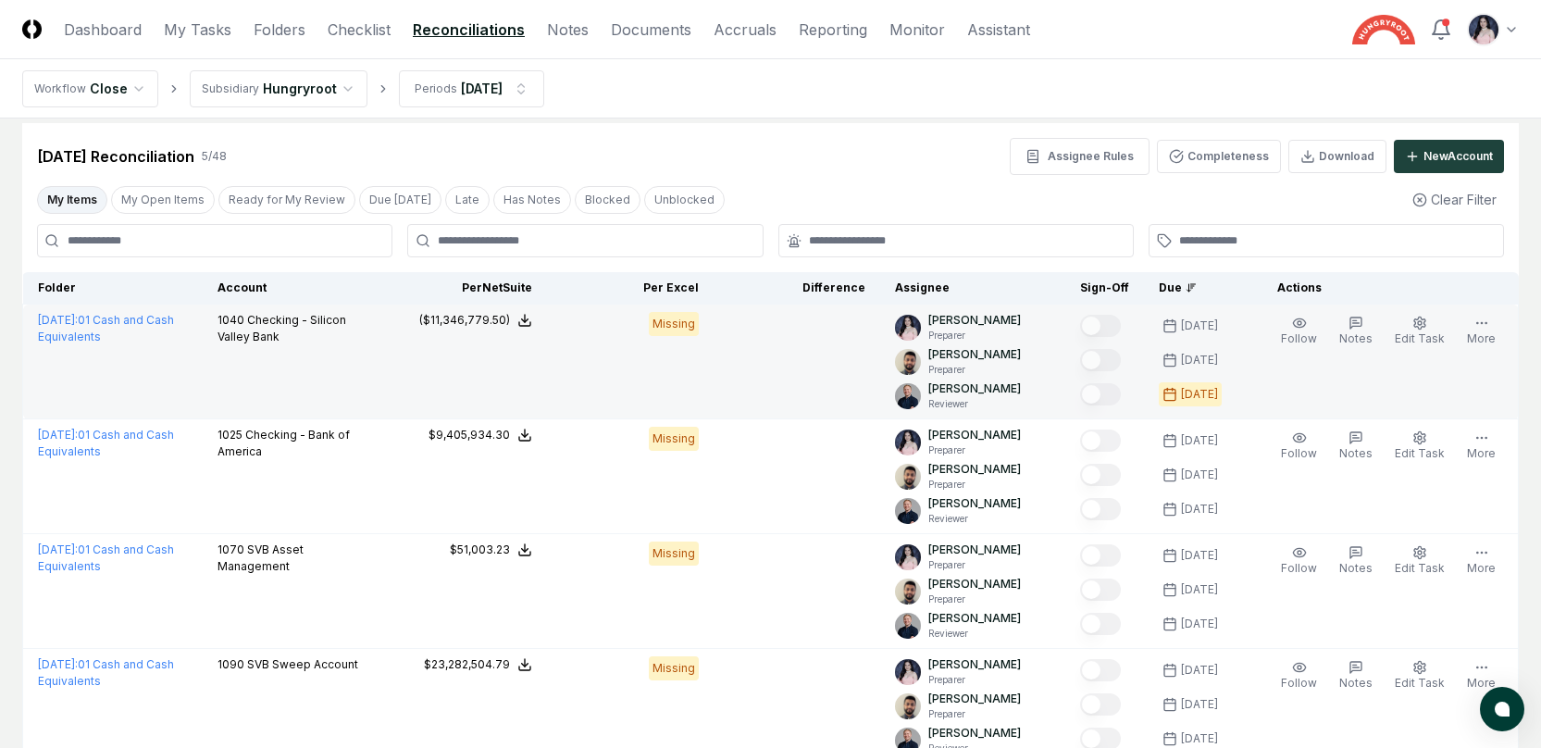
scroll to position [14, 0]
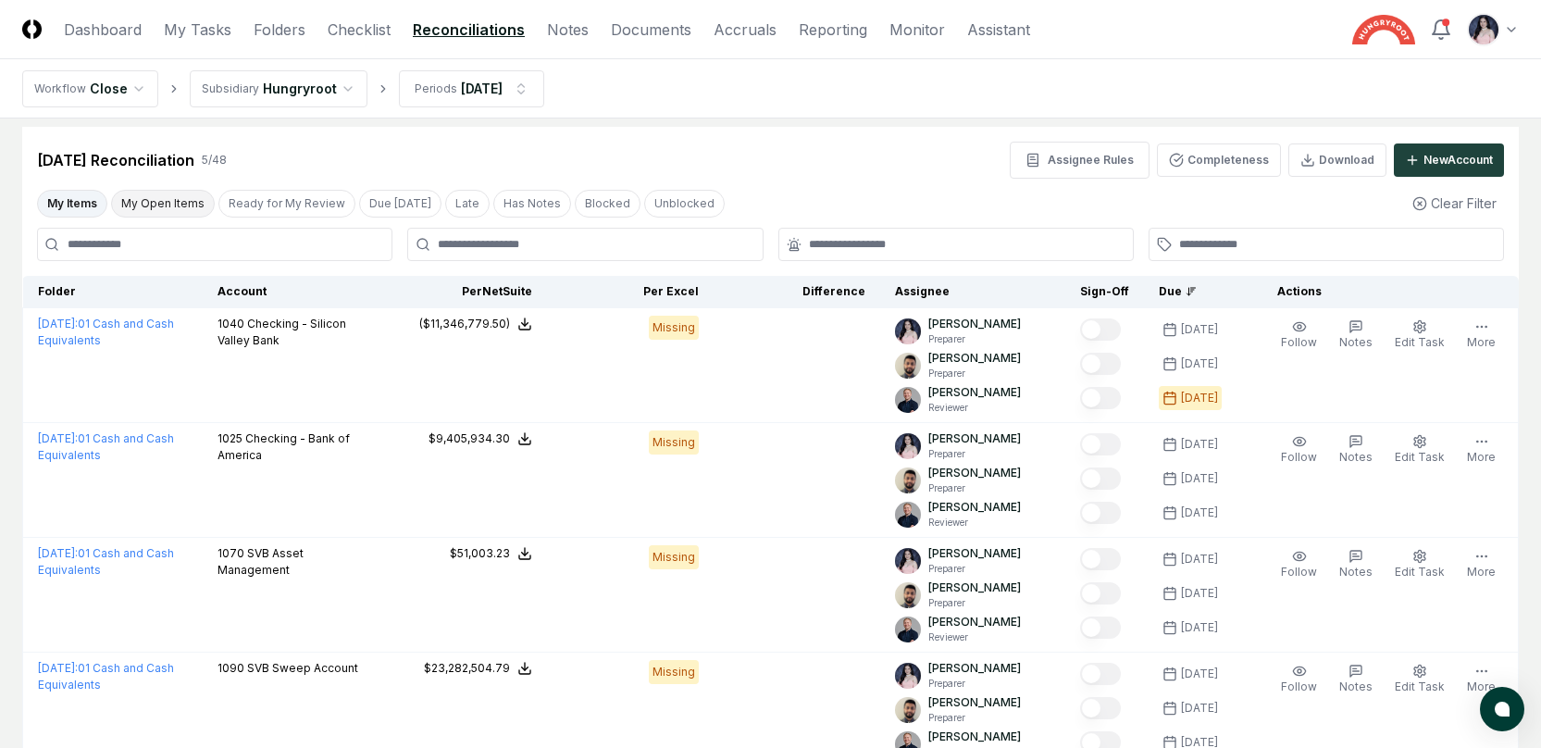
click at [171, 196] on button "My Open Items" at bounding box center [163, 204] width 104 height 28
click at [77, 204] on button "My Items" at bounding box center [72, 204] width 70 height 28
click at [362, 209] on button "Due [DATE]" at bounding box center [400, 204] width 82 height 28
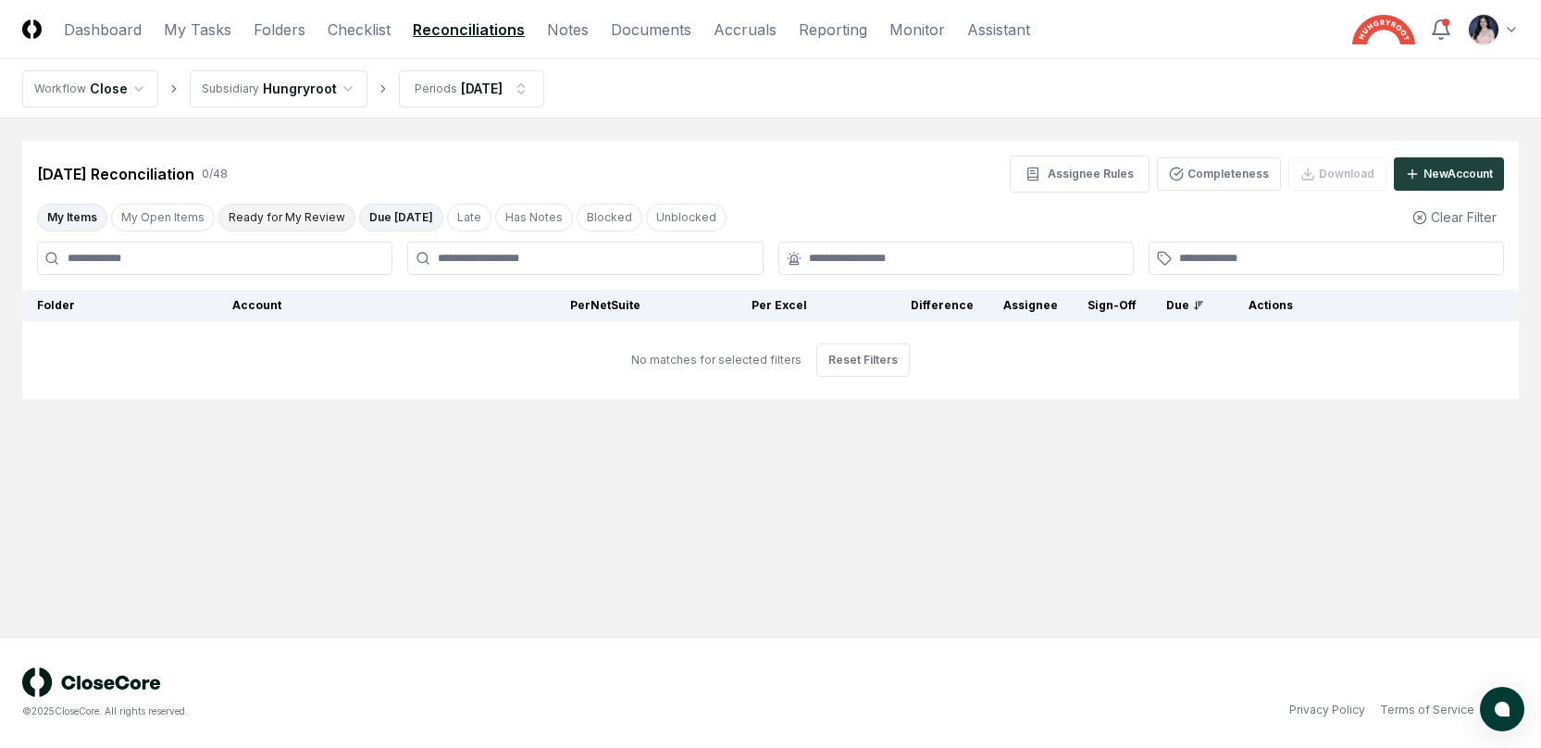
click at [271, 218] on button "Ready for My Review" at bounding box center [286, 218] width 137 height 28
click at [142, 200] on div "My Items My Open Items Ready for My Review Due [DATE] Late Has Notes Blocked Un…" at bounding box center [770, 217] width 1496 height 34
click at [140, 214] on button "My Open Items" at bounding box center [163, 218] width 104 height 28
click at [67, 217] on button "My Items" at bounding box center [72, 218] width 70 height 28
click at [83, 216] on button "My Items" at bounding box center [72, 218] width 70 height 28
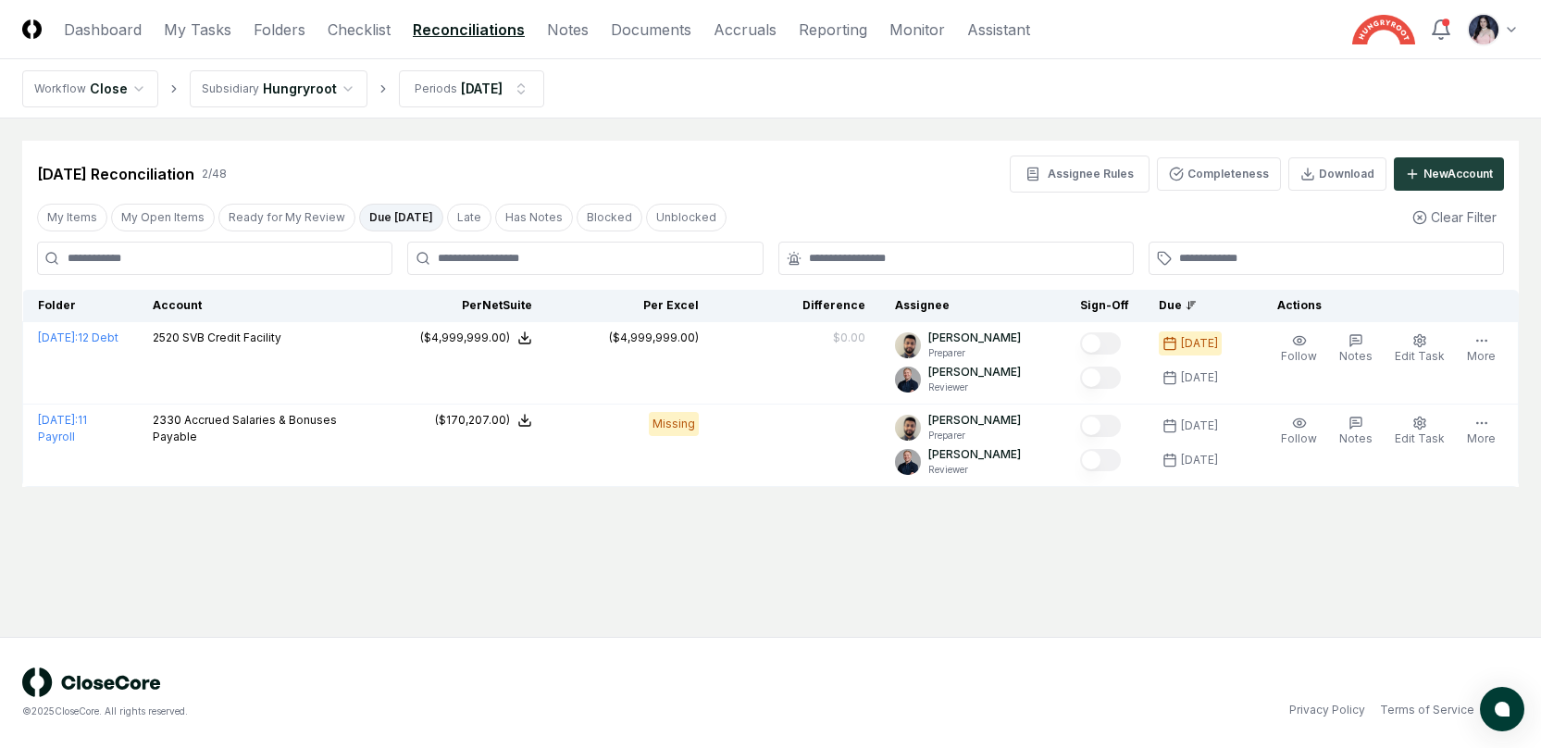
click at [385, 222] on button "Due [DATE]" at bounding box center [401, 218] width 84 height 28
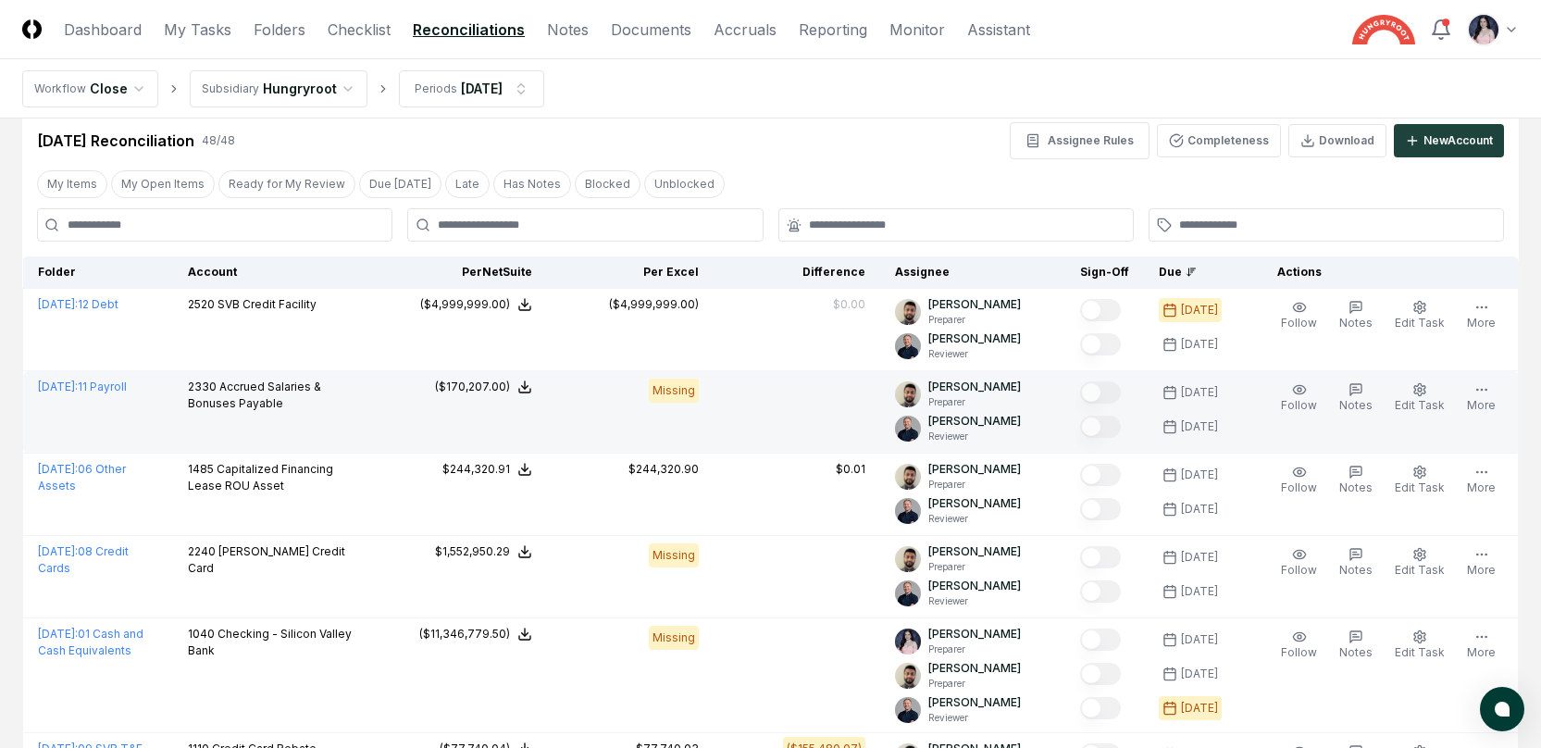
scroll to position [35, 0]
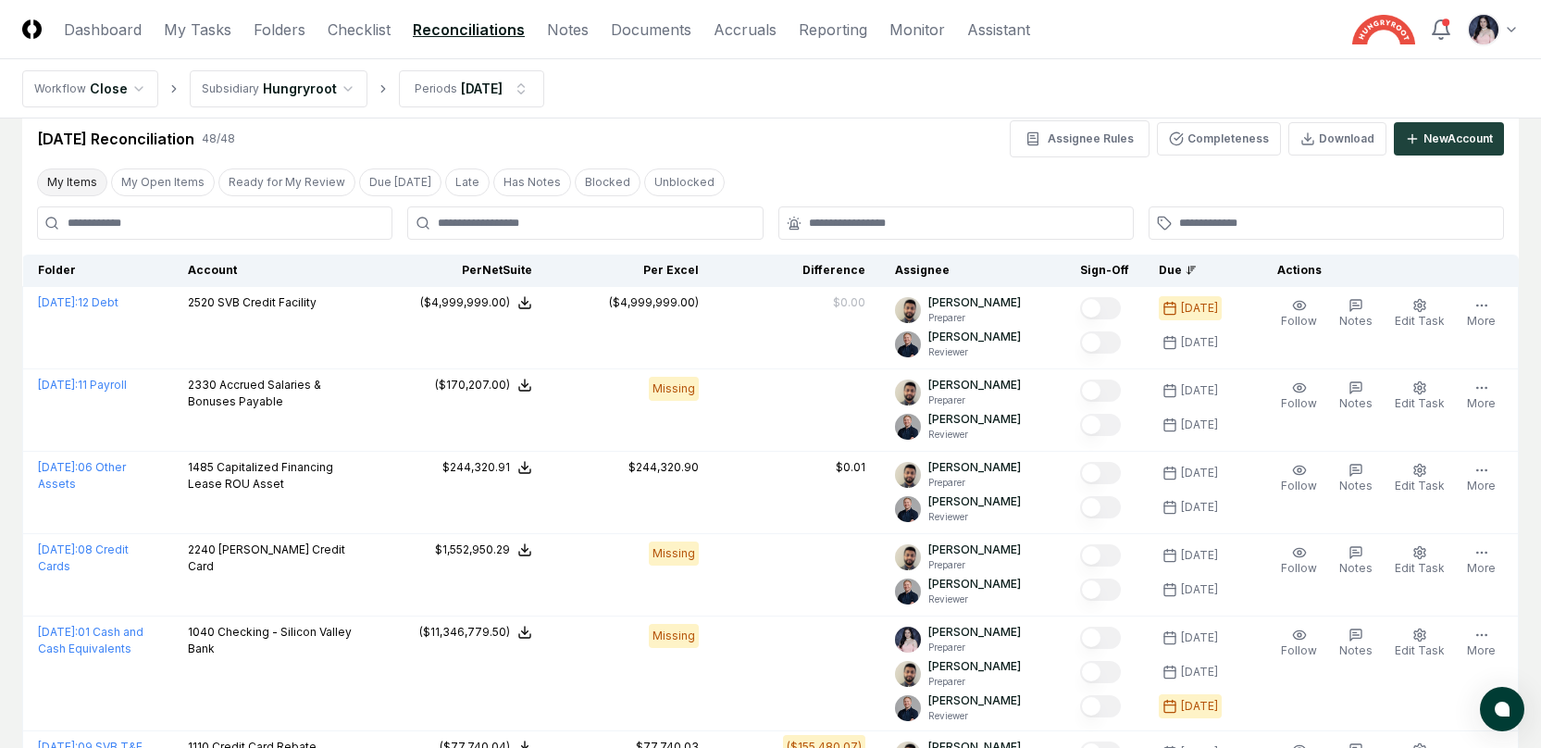
click at [80, 182] on button "My Items" at bounding box center [72, 182] width 70 height 28
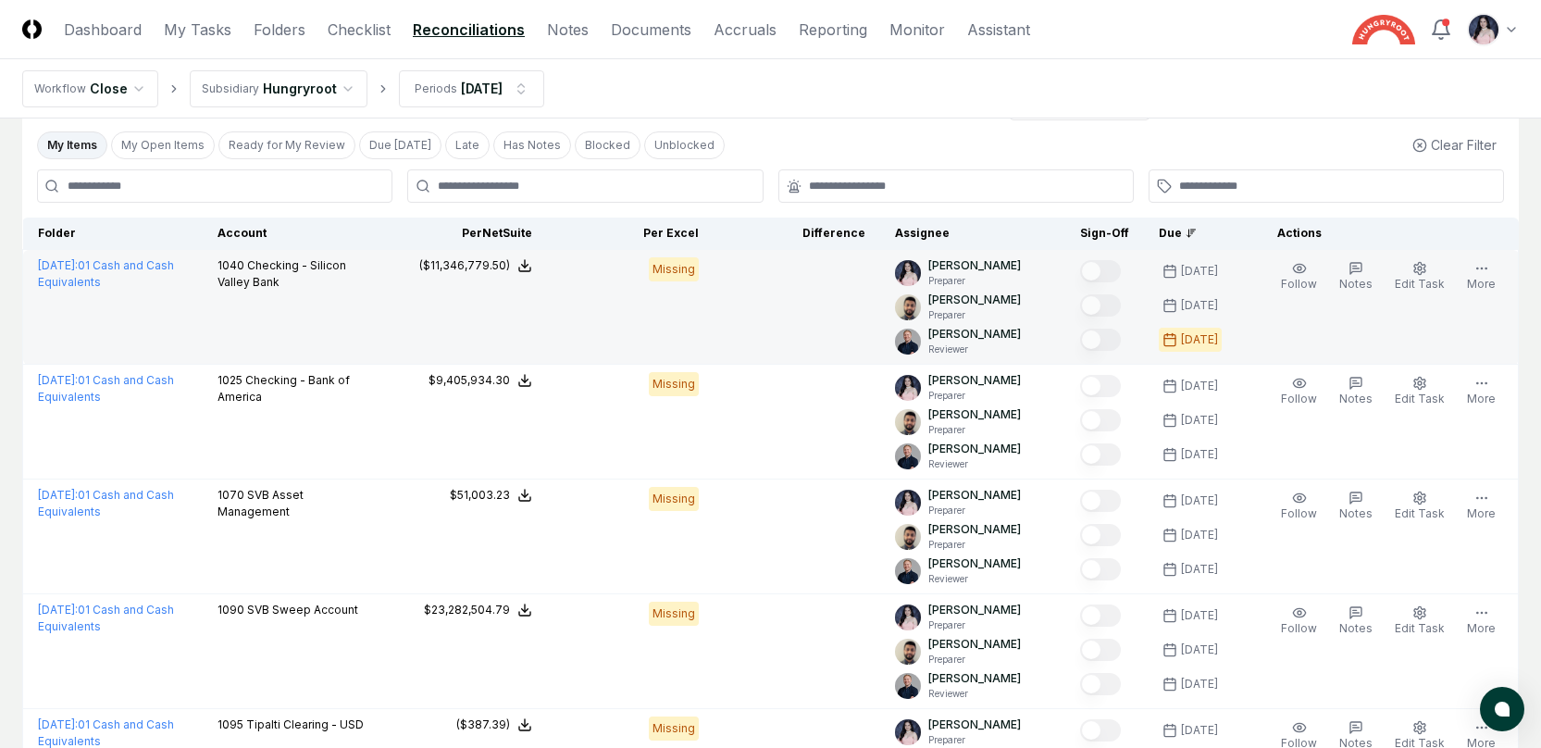
scroll to position [75, 0]
